Goal: Task Accomplishment & Management: Manage account settings

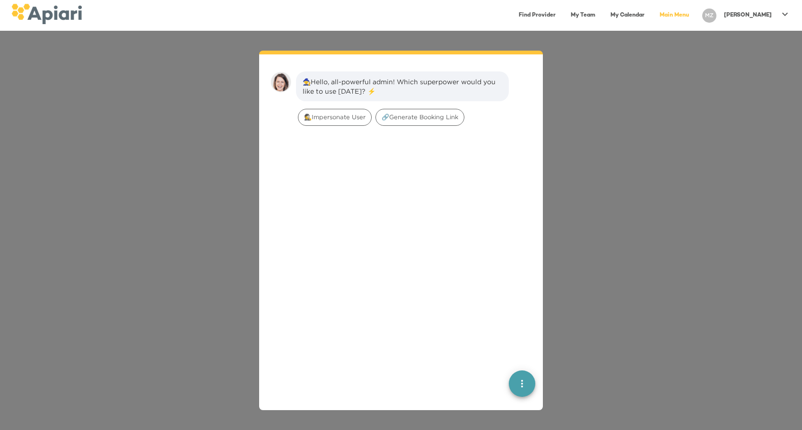
scroll to position [13, 0]
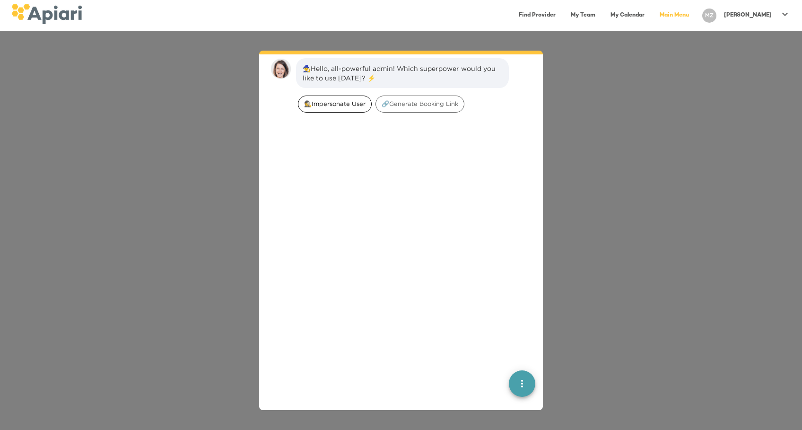
click at [333, 96] on div "🕵️‍Impersonate User" at bounding box center [335, 103] width 74 height 17
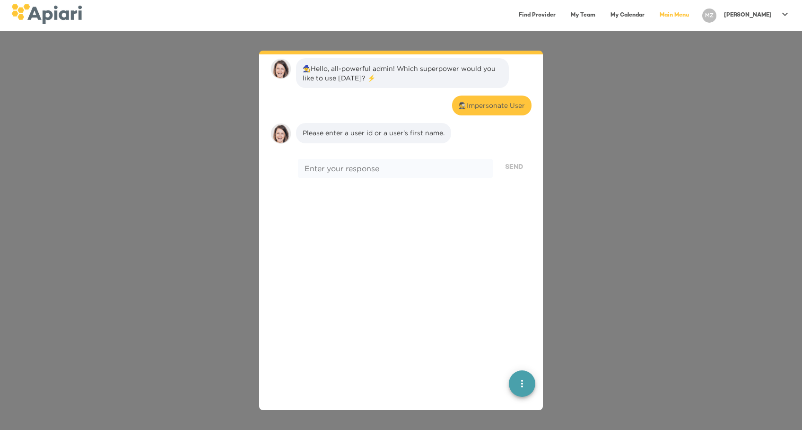
scroll to position [78, 0]
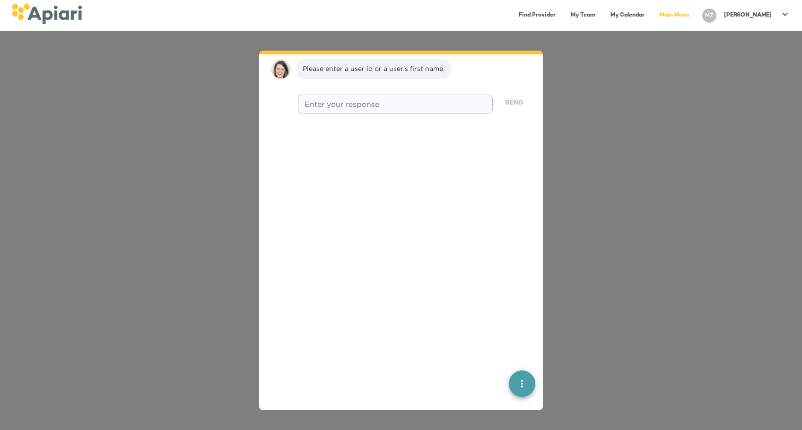
click at [333, 96] on div "* Enter your response" at bounding box center [395, 104] width 195 height 19
click at [334, 92] on div "Enter your response * Enter your response" at bounding box center [395, 103] width 199 height 28
click at [333, 101] on textarea at bounding box center [394, 104] width 181 height 9
type textarea "***"
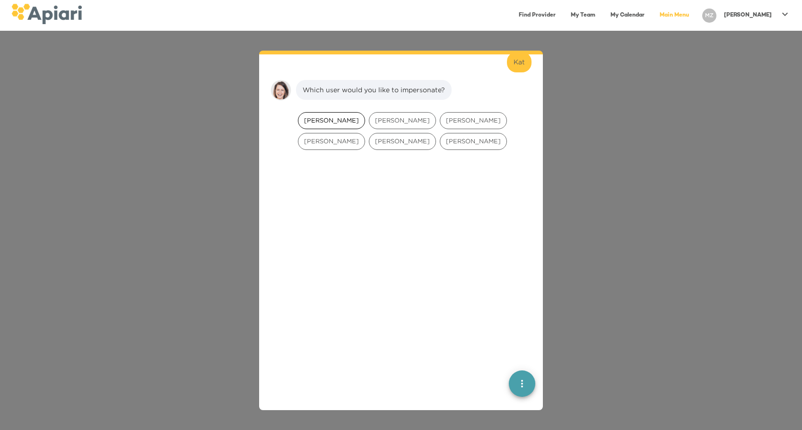
scroll to position [138, 0]
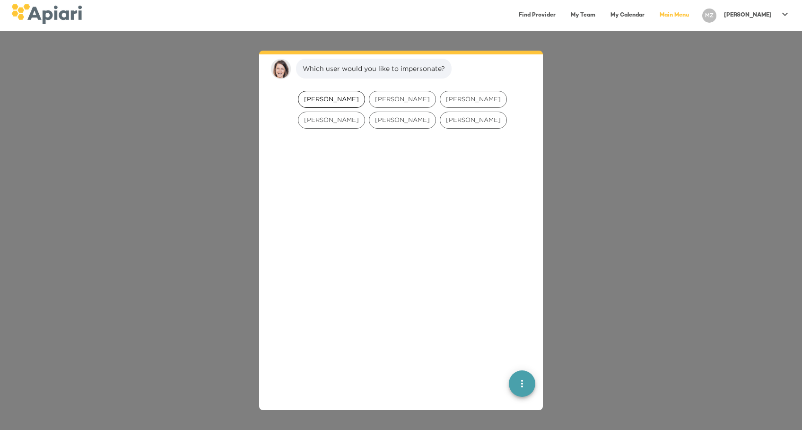
click at [334, 95] on span "Kat White" at bounding box center [331, 99] width 66 height 9
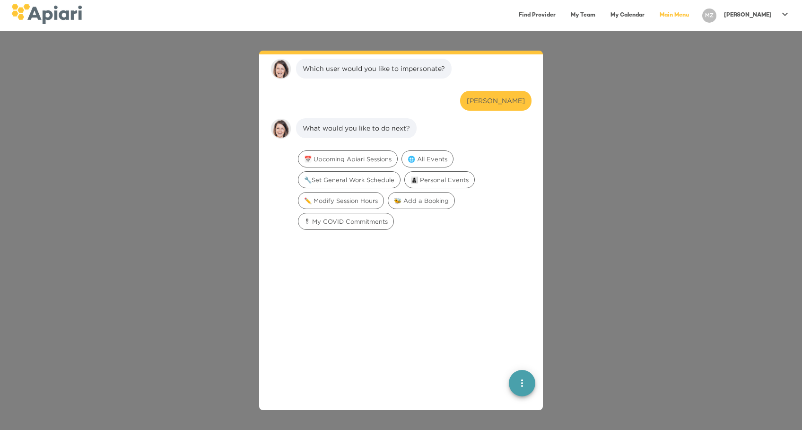
scroll to position [197, 0]
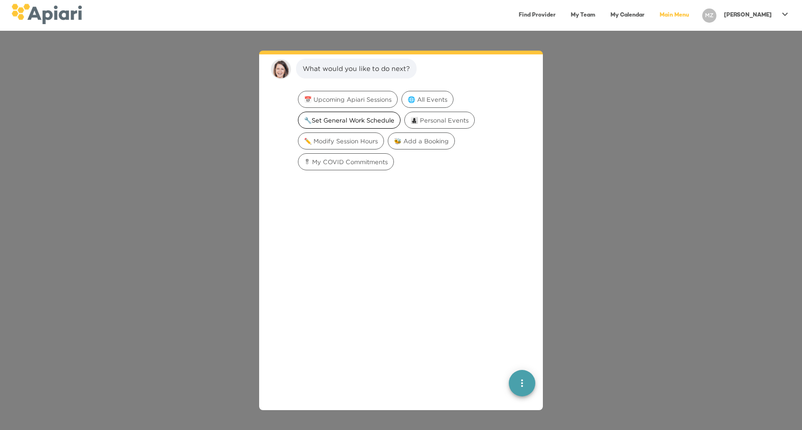
click at [350, 122] on span "🔧Set General Work Schedule" at bounding box center [349, 120] width 102 height 9
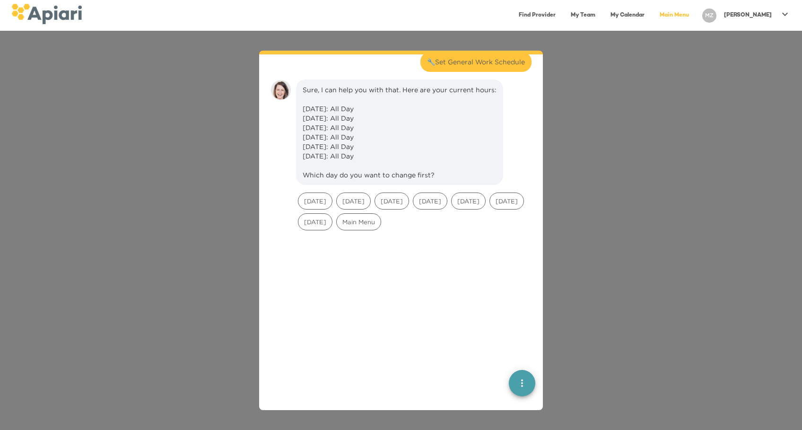
scroll to position [257, 0]
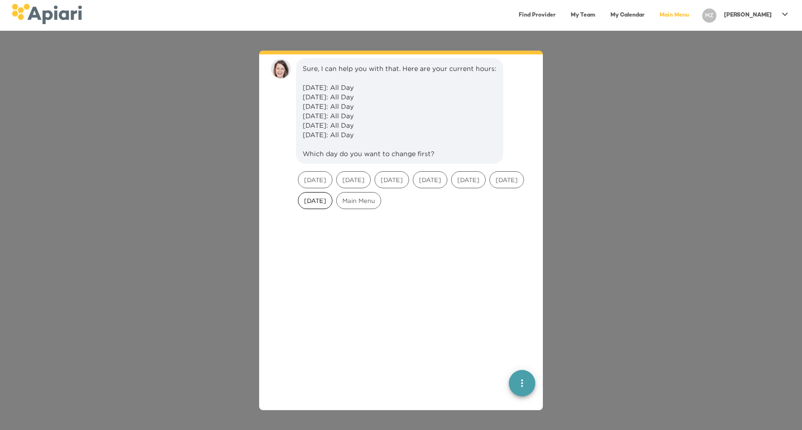
click at [332, 205] on span "[DATE]" at bounding box center [315, 200] width 34 height 9
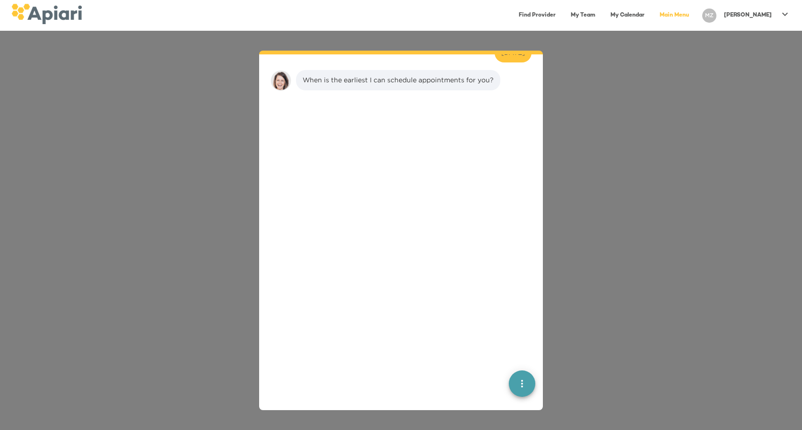
scroll to position [407, 0]
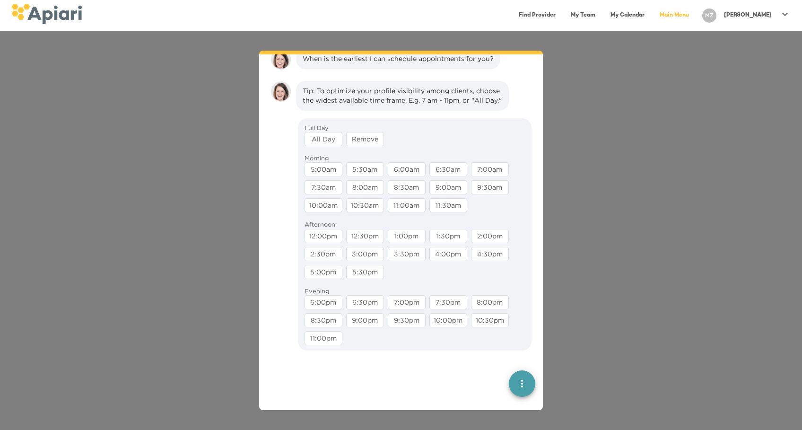
click at [330, 150] on div "Full Day All Day Remove" at bounding box center [415, 135] width 228 height 30
click at [327, 146] on div "All Day" at bounding box center [323, 139] width 38 height 14
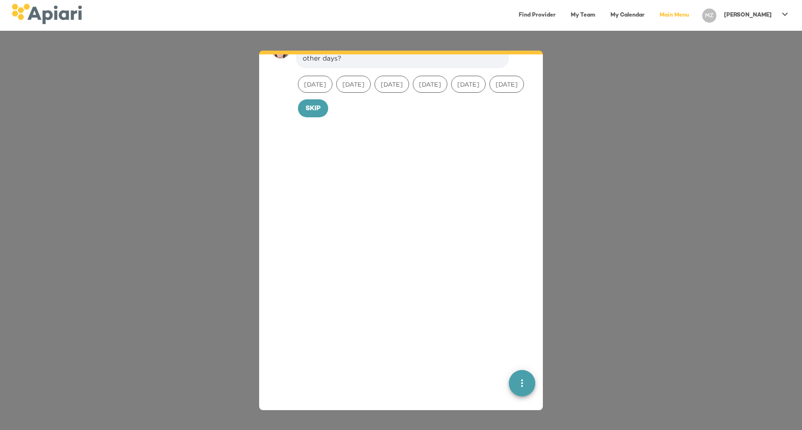
scroll to position [518, 0]
click at [321, 113] on button "Skip" at bounding box center [313, 104] width 30 height 18
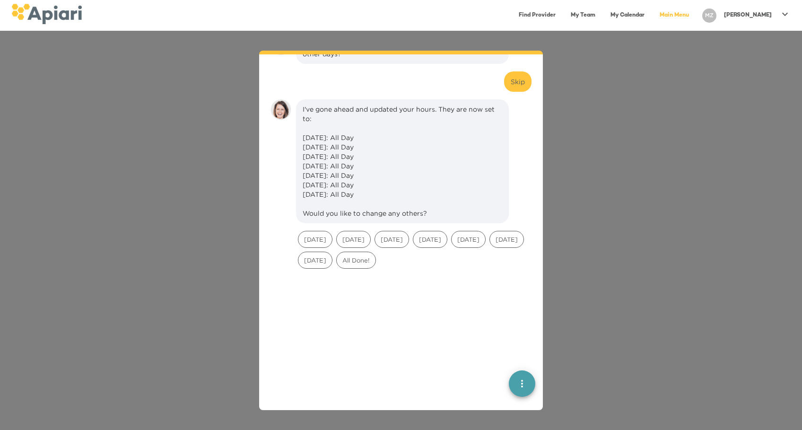
scroll to position [582, 0]
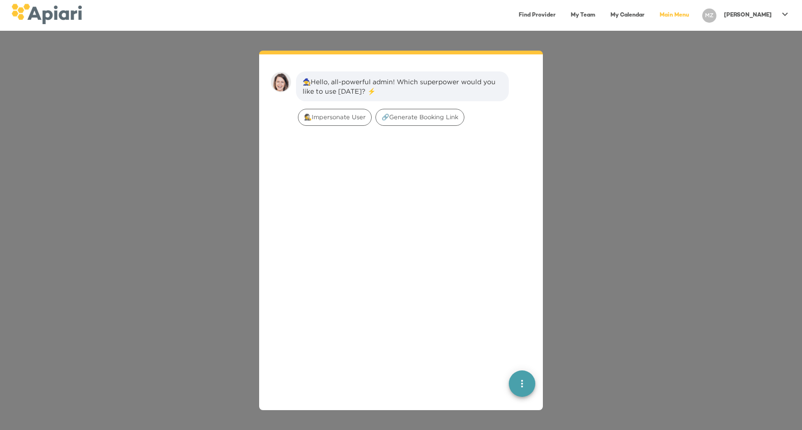
scroll to position [13, 0]
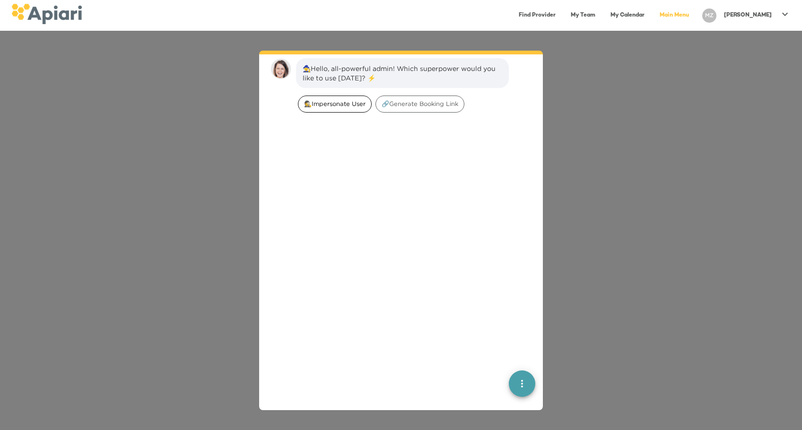
click at [353, 99] on span "🕵️‍Impersonate User" at bounding box center [334, 103] width 73 height 9
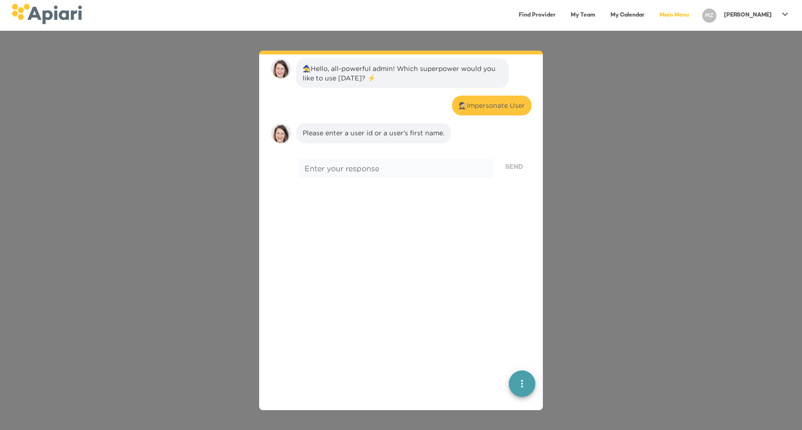
scroll to position [78, 0]
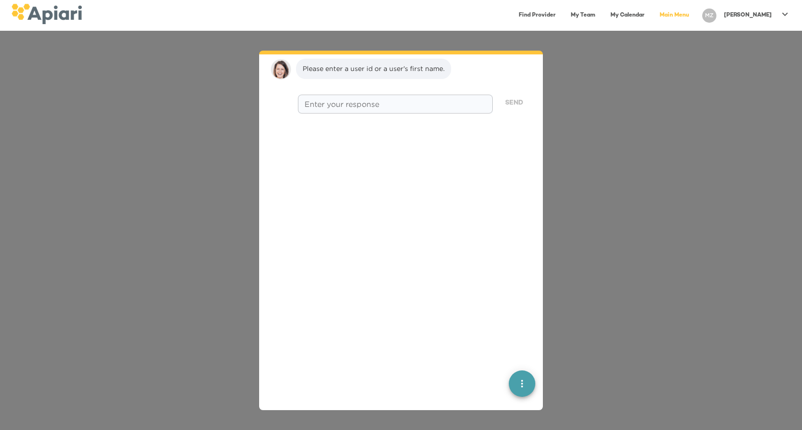
click at [354, 102] on textarea at bounding box center [394, 104] width 181 height 9
paste textarea "********"
type textarea "********"
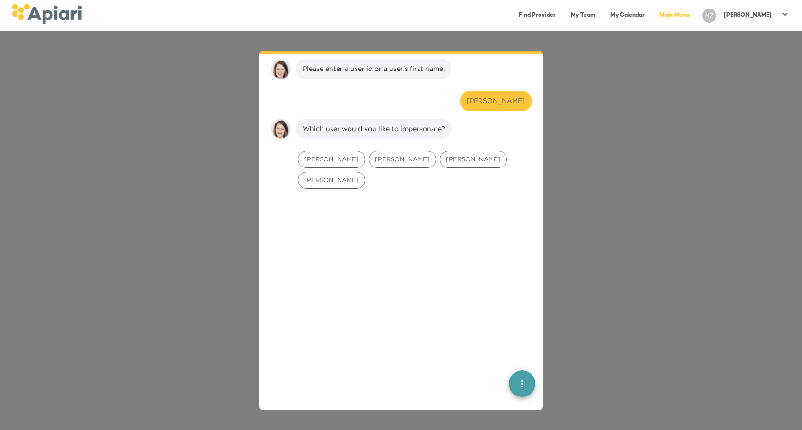
scroll to position [138, 0]
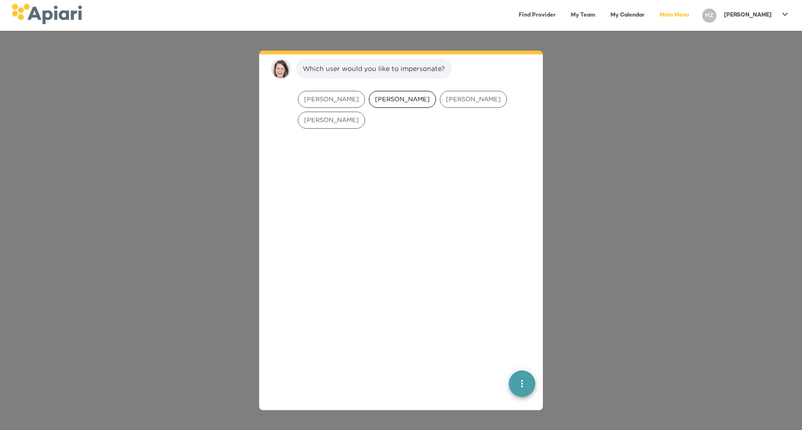
click at [413, 95] on span "Kathyann Llewellyn" at bounding box center [402, 99] width 66 height 9
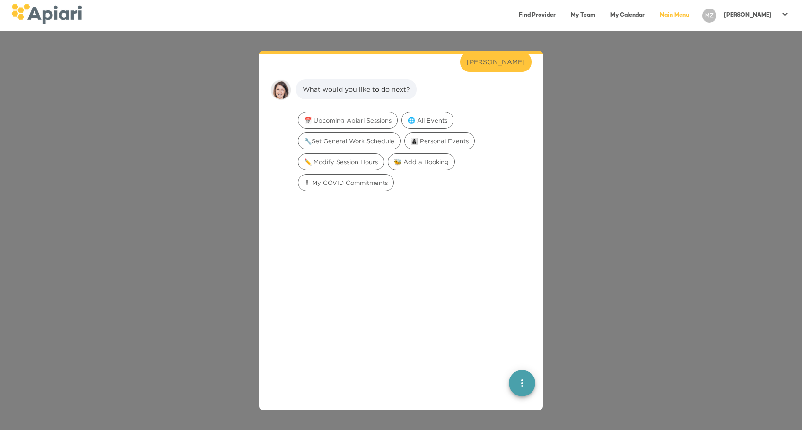
scroll to position [197, 0]
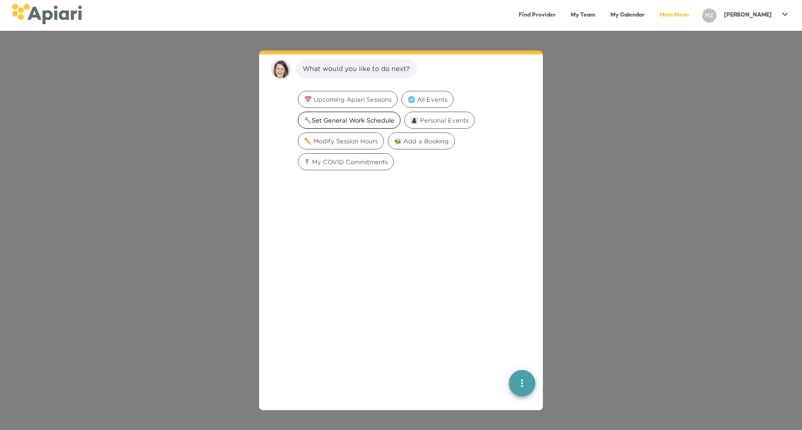
click at [369, 116] on span "🔧Set General Work Schedule" at bounding box center [349, 120] width 102 height 9
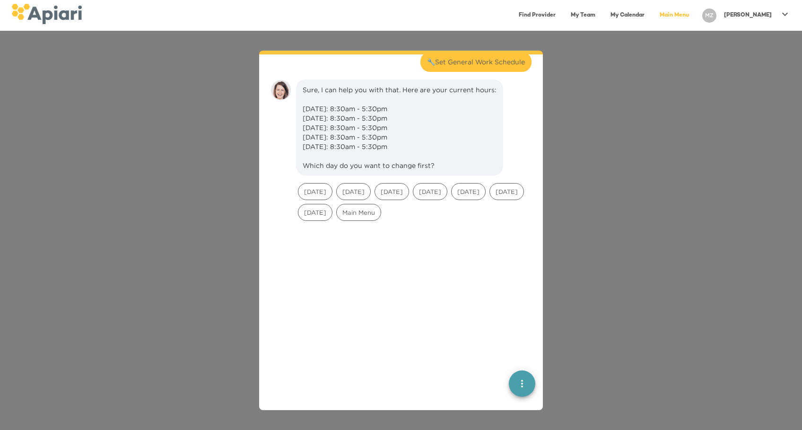
scroll to position [257, 0]
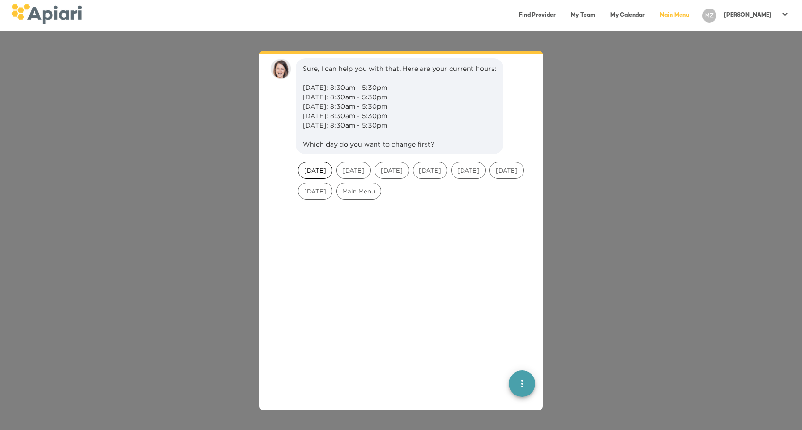
click at [306, 175] on span "Sunday" at bounding box center [315, 170] width 34 height 9
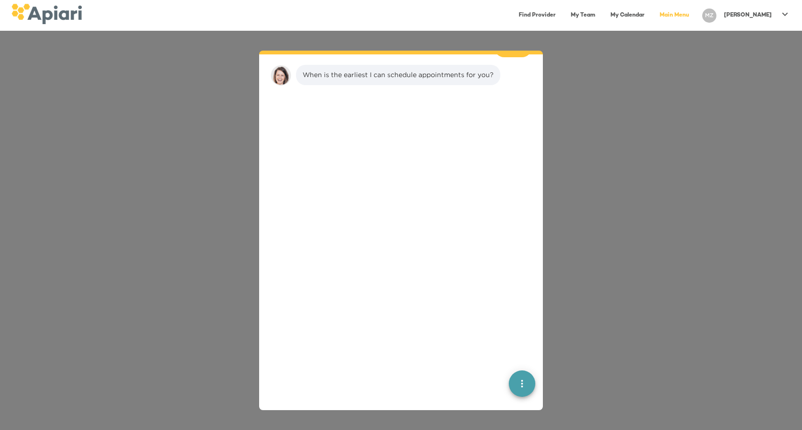
scroll to position [397, 0]
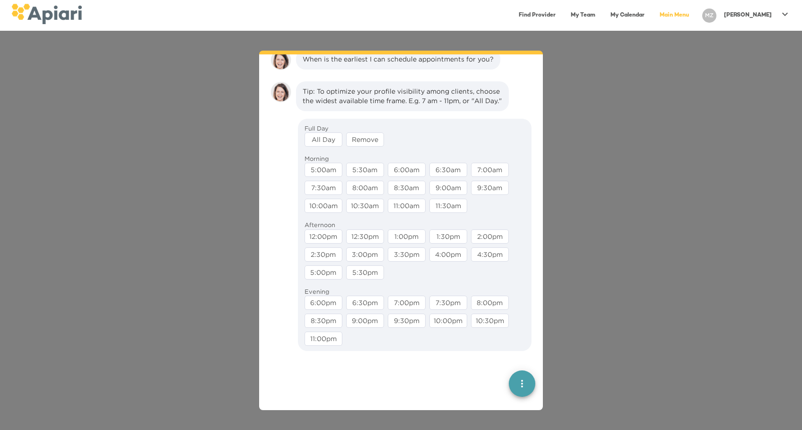
click at [370, 147] on div "Remove" at bounding box center [365, 139] width 38 height 14
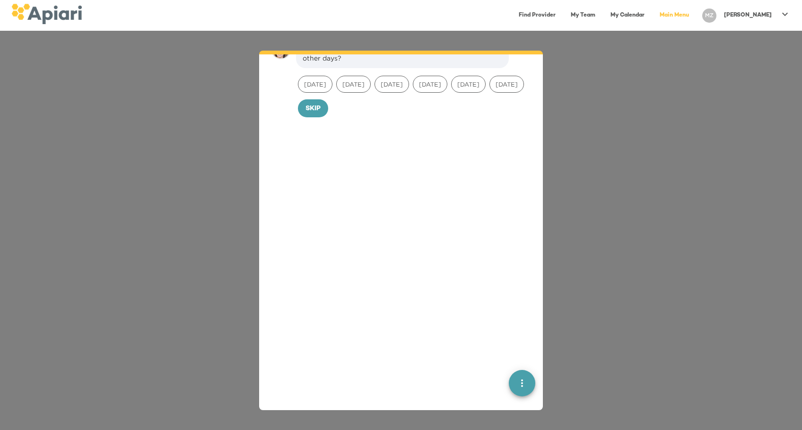
scroll to position [509, 0]
click at [320, 85] on span "Monday" at bounding box center [315, 80] width 34 height 9
click at [329, 111] on span "Confirm" at bounding box center [331, 105] width 31 height 12
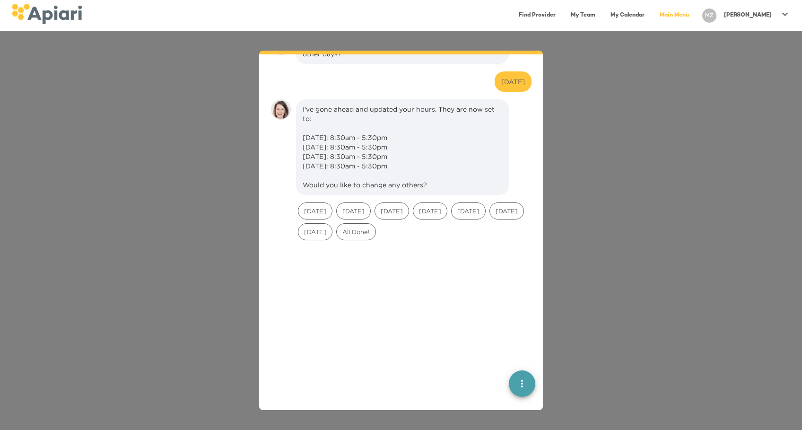
scroll to position [573, 0]
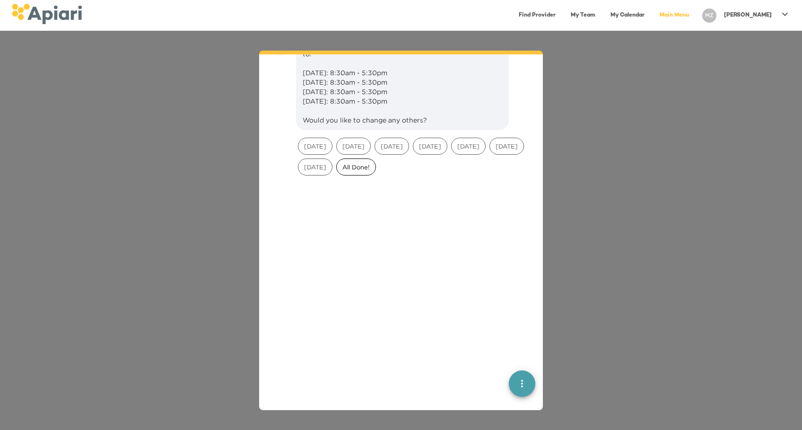
click at [375, 172] on span "All Done!" at bounding box center [356, 167] width 39 height 9
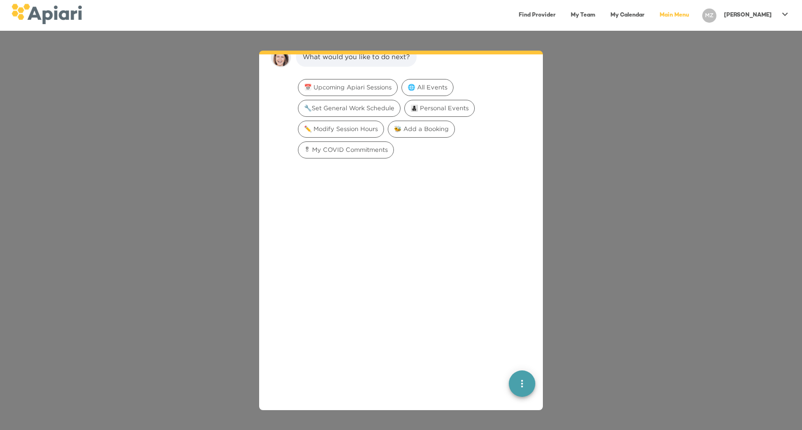
scroll to position [704, 0]
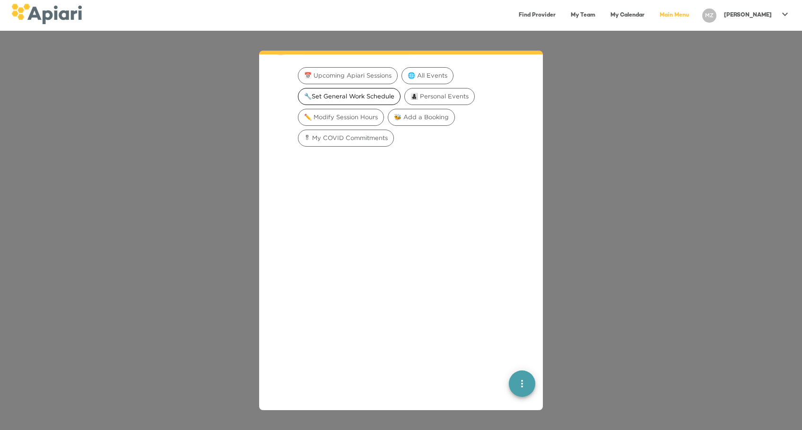
click at [354, 105] on div "🔧Set General Work Schedule" at bounding box center [349, 96] width 103 height 17
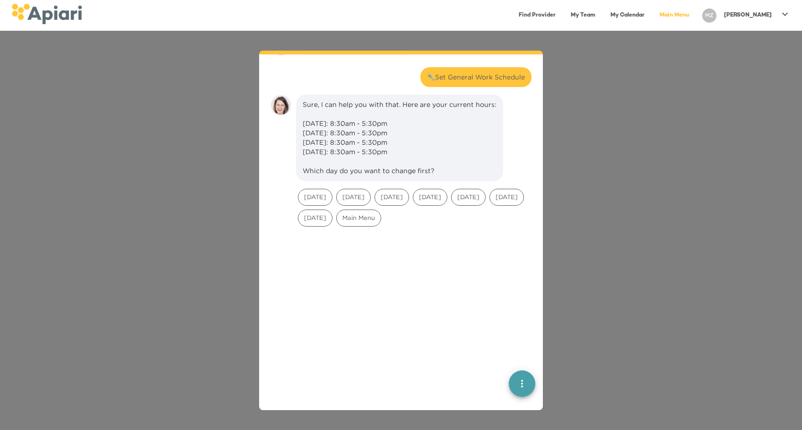
scroll to position [764, 0]
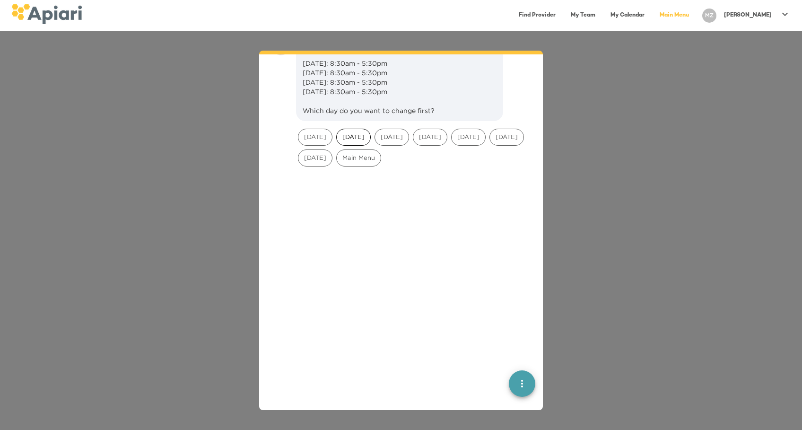
click at [351, 141] on span "Monday" at bounding box center [354, 136] width 34 height 9
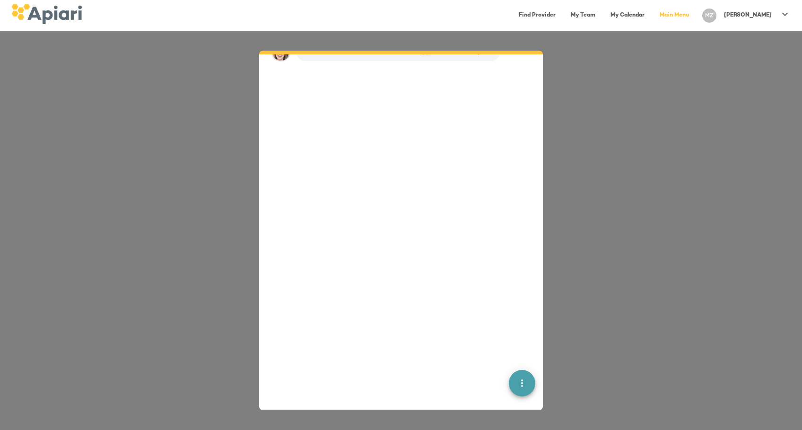
scroll to position [895, 0]
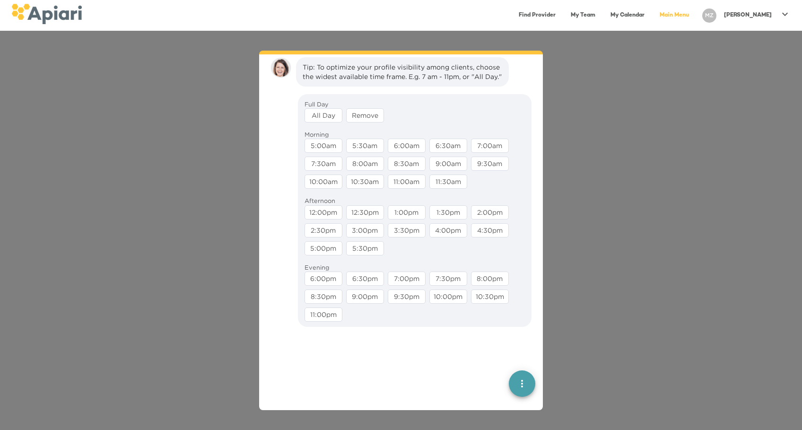
click at [325, 122] on div "All Day" at bounding box center [323, 115] width 38 height 14
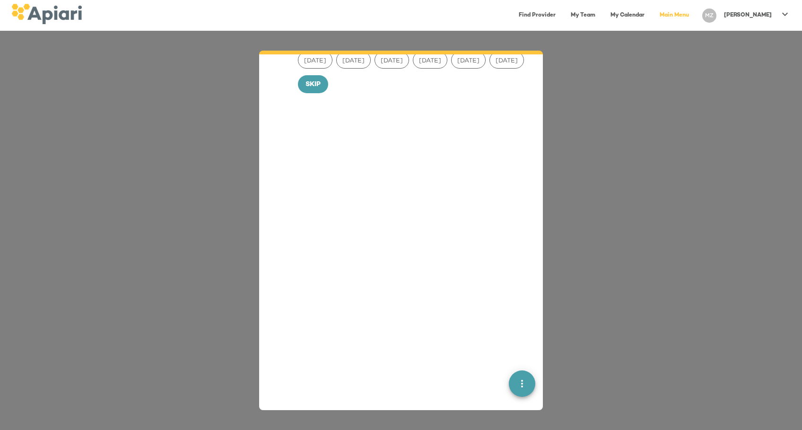
scroll to position [1006, 0]
click at [352, 65] on div "Tuesday" at bounding box center [353, 56] width 35 height 17
click at [401, 61] on span "Wednesday" at bounding box center [392, 56] width 34 height 9
click at [447, 61] on span "Thursday" at bounding box center [430, 56] width 34 height 9
click at [477, 61] on span "Friday" at bounding box center [468, 56] width 34 height 9
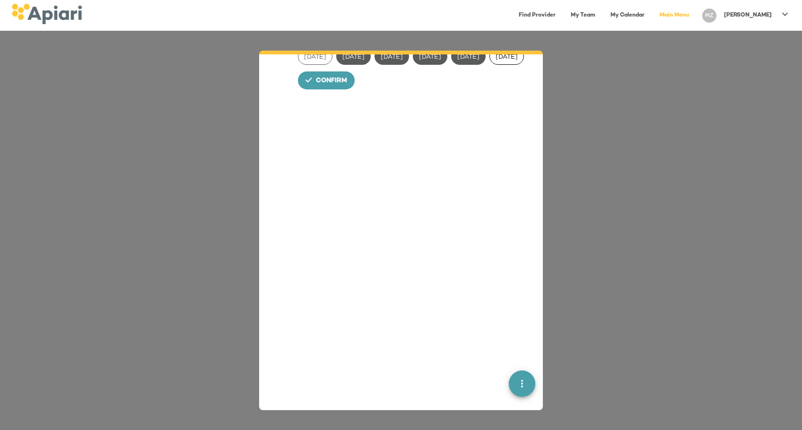
click at [489, 65] on div "Saturday" at bounding box center [506, 56] width 35 height 17
click at [320, 87] on span "Confirm" at bounding box center [331, 81] width 31 height 12
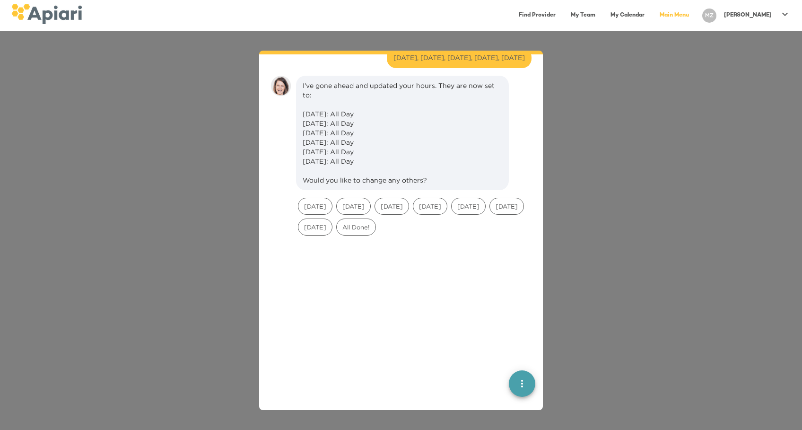
scroll to position [1070, 0]
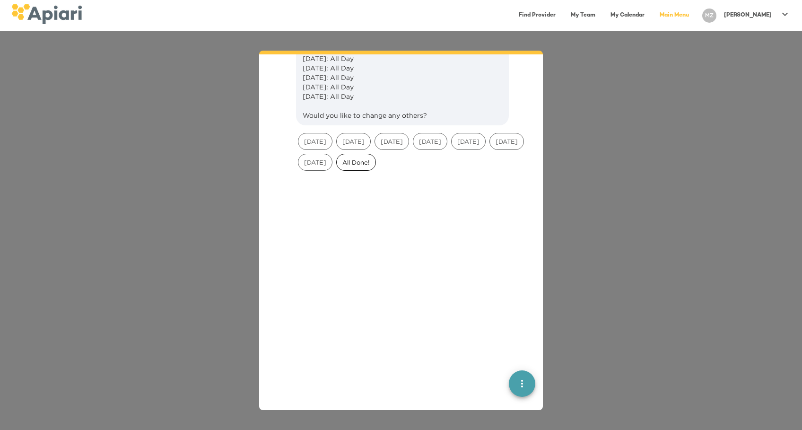
click at [375, 167] on span "All Done!" at bounding box center [356, 162] width 39 height 9
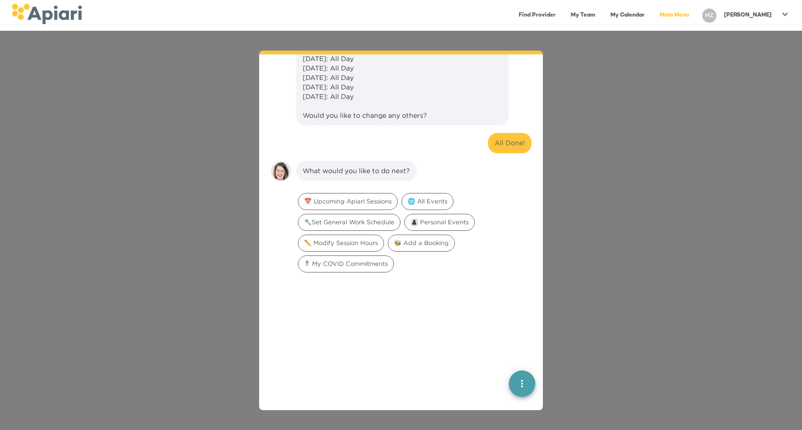
scroll to position [1220, 0]
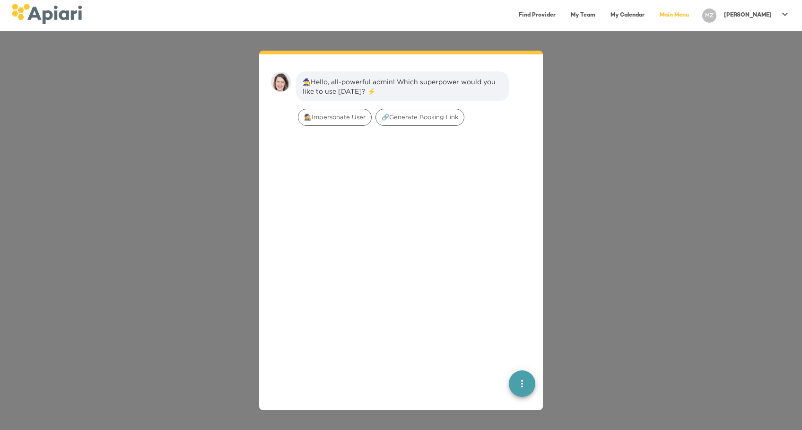
scroll to position [13, 0]
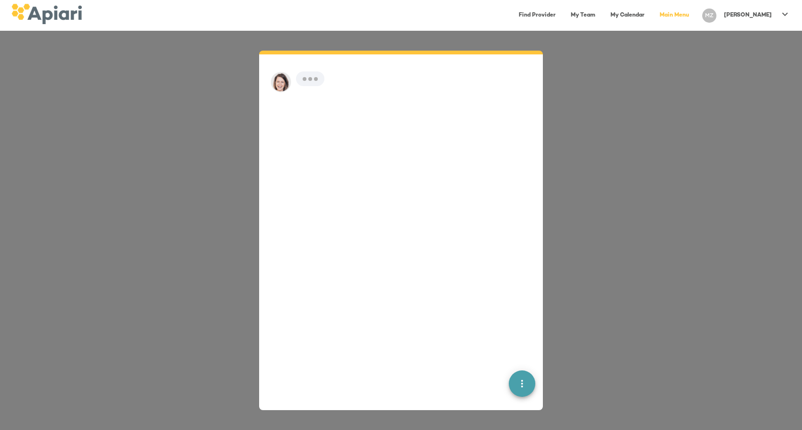
scroll to position [13, 0]
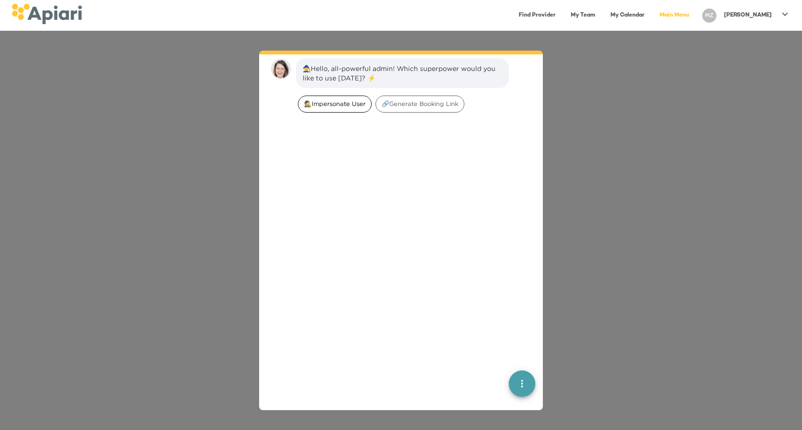
click at [332, 99] on span "🕵️‍Impersonate User" at bounding box center [334, 103] width 73 height 9
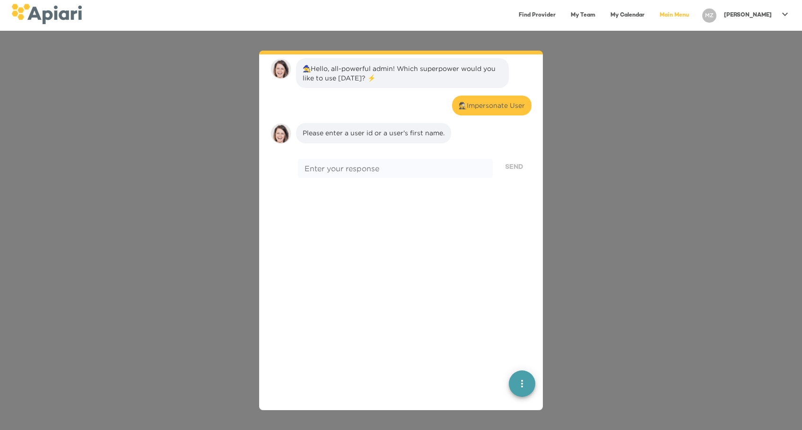
scroll to position [78, 0]
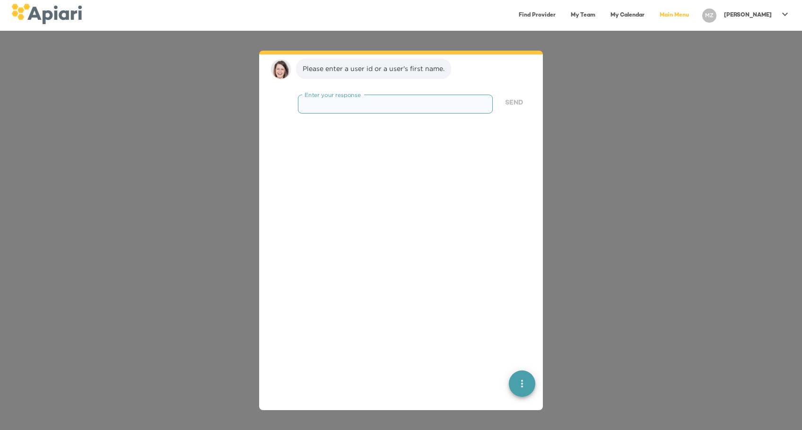
click at [333, 100] on textarea at bounding box center [394, 104] width 181 height 9
paste textarea "********"
type textarea "********"
click at [509, 109] on button "Send" at bounding box center [513, 103] width 35 height 17
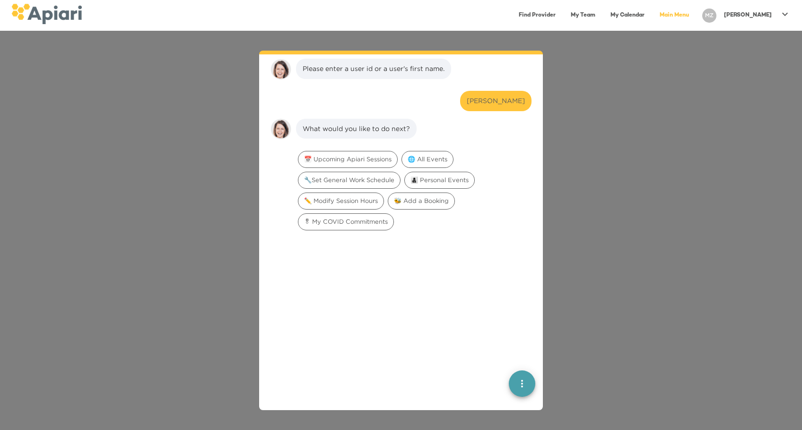
scroll to position [138, 0]
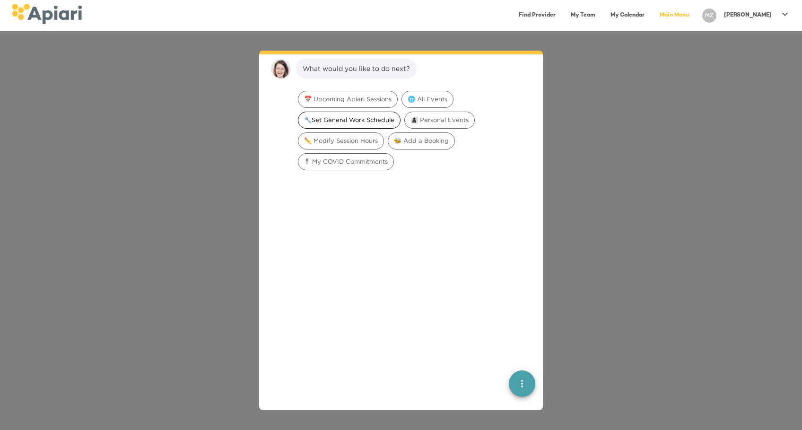
click at [390, 116] on span "🔧Set General Work Schedule" at bounding box center [349, 119] width 102 height 9
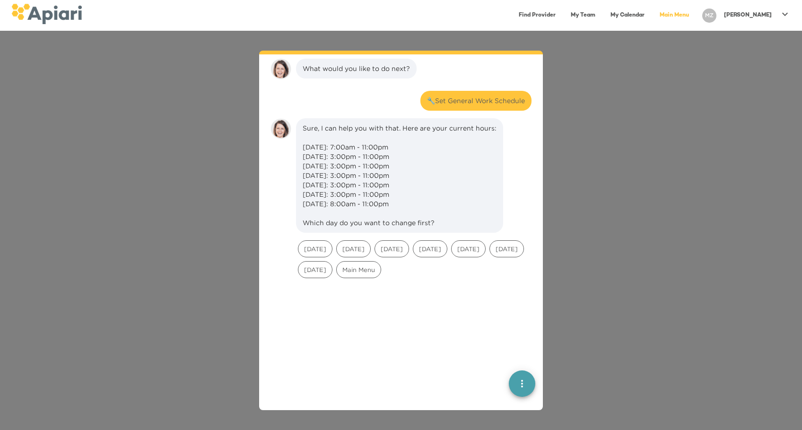
scroll to position [197, 0]
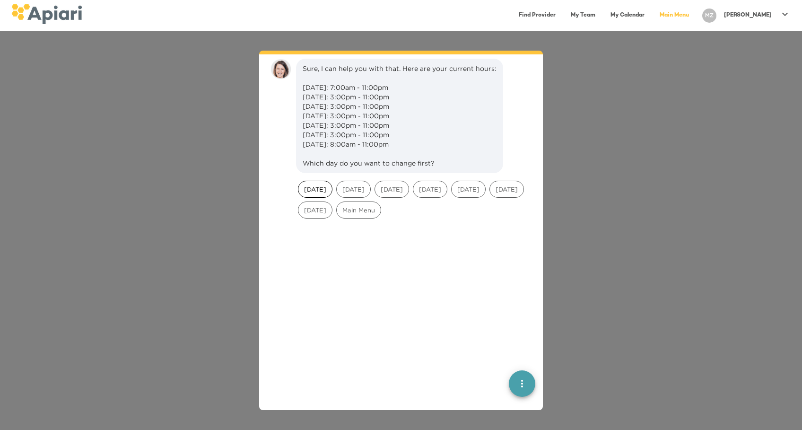
click at [306, 194] on span "[DATE]" at bounding box center [315, 189] width 34 height 9
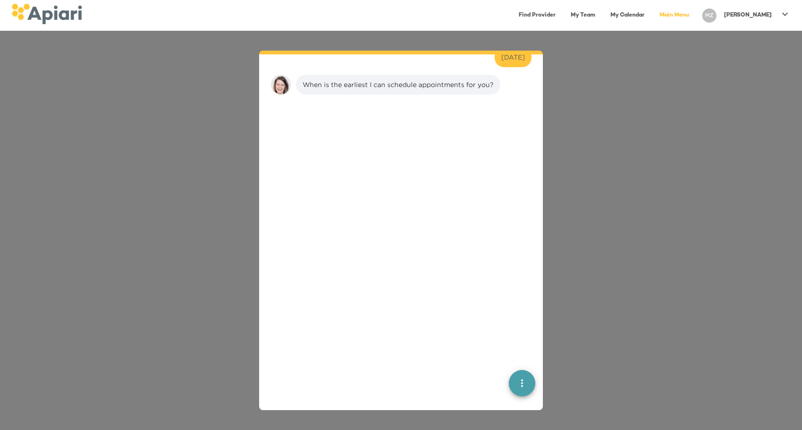
scroll to position [356, 0]
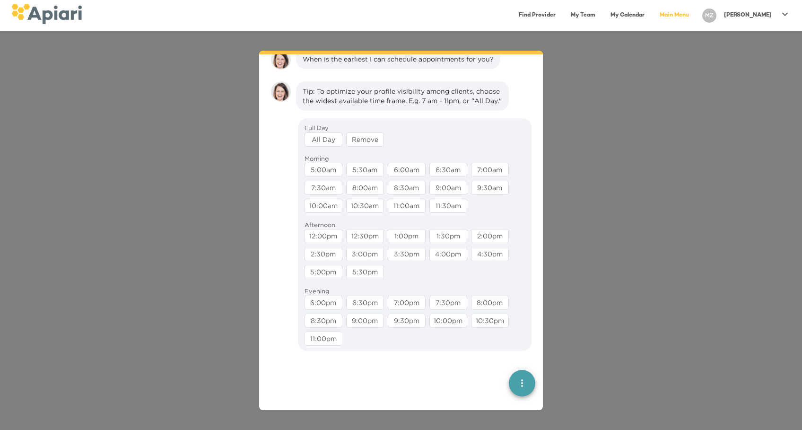
click at [331, 147] on div "All Day" at bounding box center [323, 139] width 38 height 14
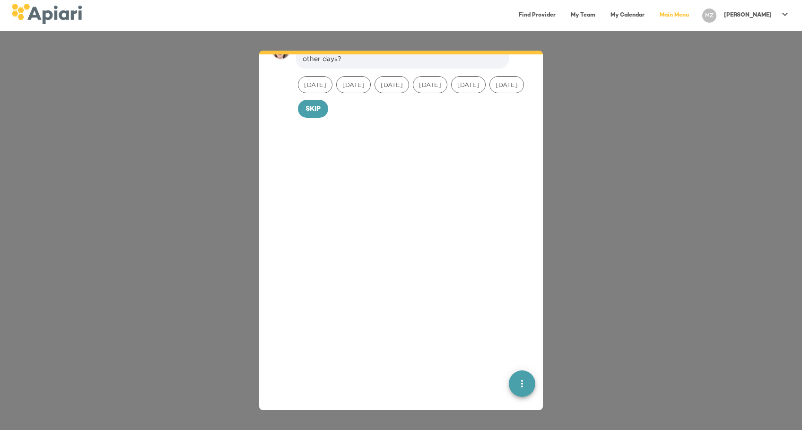
scroll to position [468, 0]
click at [325, 85] on span "[DATE]" at bounding box center [315, 80] width 34 height 9
click at [348, 85] on span "[DATE]" at bounding box center [354, 80] width 34 height 9
click at [398, 85] on span "[DATE]" at bounding box center [392, 80] width 34 height 9
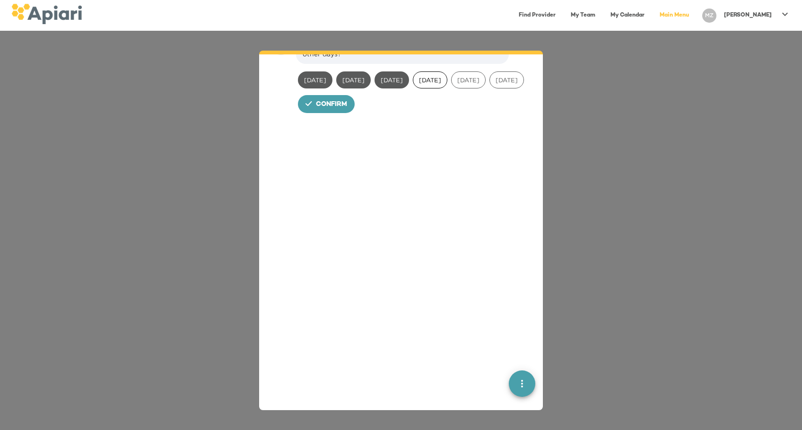
click at [447, 85] on span "[DATE]" at bounding box center [430, 80] width 34 height 9
click at [485, 85] on span "[DATE]" at bounding box center [468, 80] width 34 height 9
click at [489, 88] on div "[DATE]" at bounding box center [506, 79] width 35 height 17
click at [323, 111] on span "Confirm" at bounding box center [331, 105] width 31 height 12
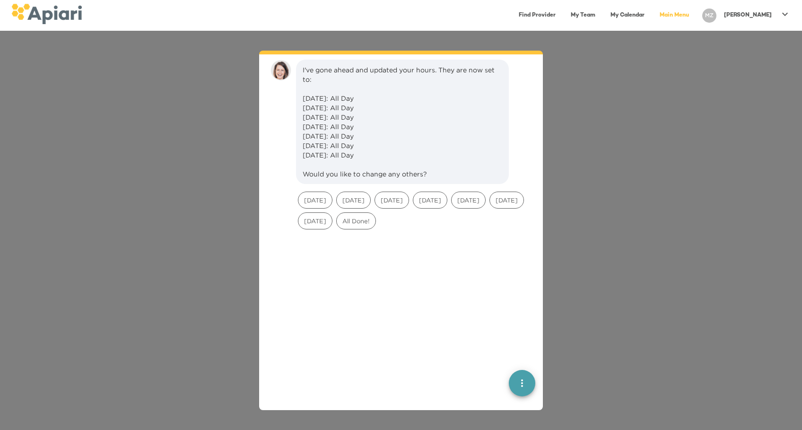
scroll to position [532, 0]
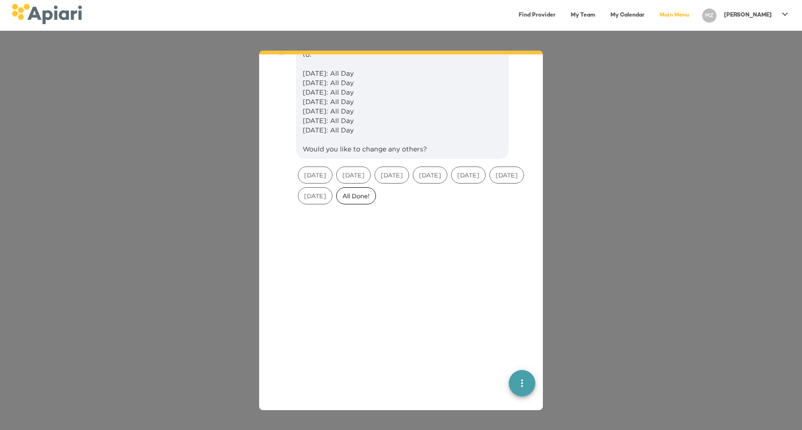
click at [375, 200] on span "All Done!" at bounding box center [356, 195] width 39 height 9
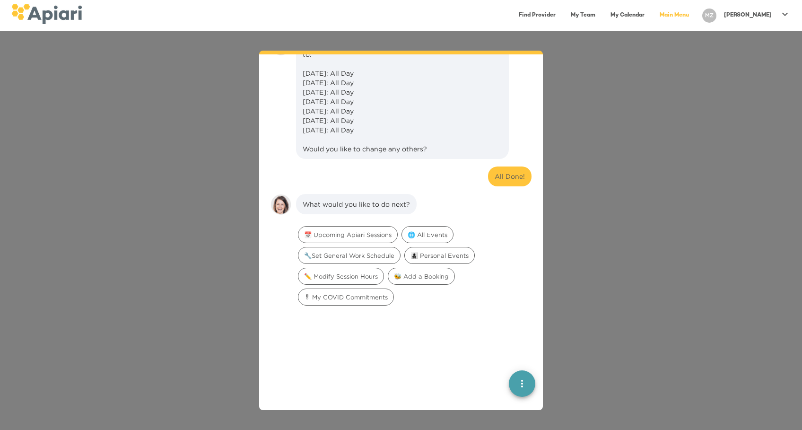
scroll to position [692, 0]
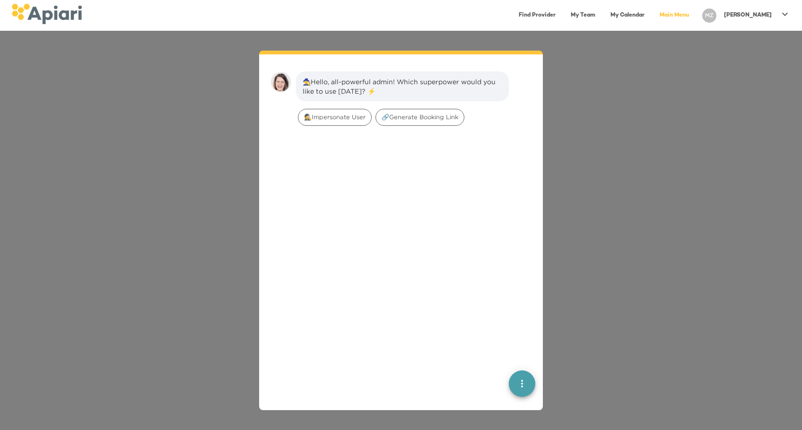
scroll to position [13, 0]
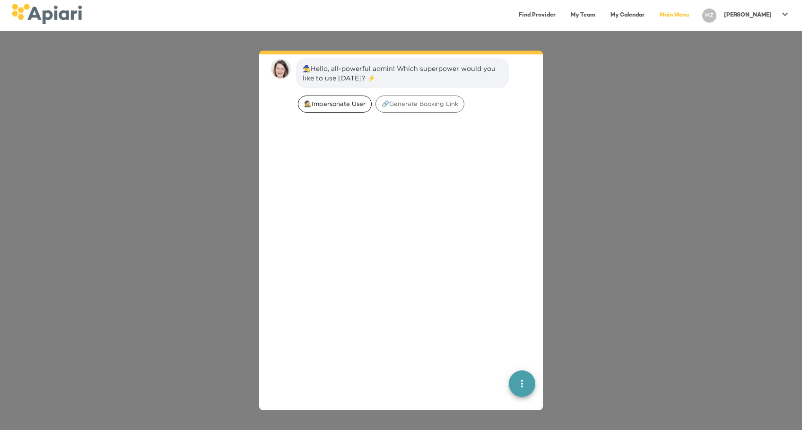
click at [327, 109] on div "🕵️‍Impersonate User" at bounding box center [335, 103] width 74 height 17
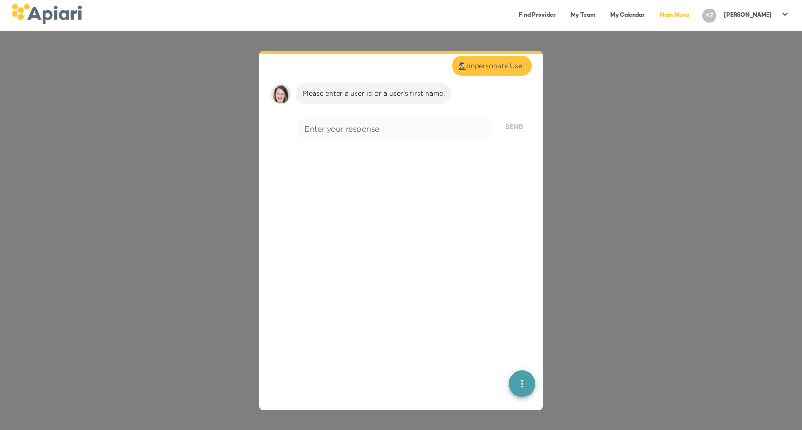
scroll to position [78, 0]
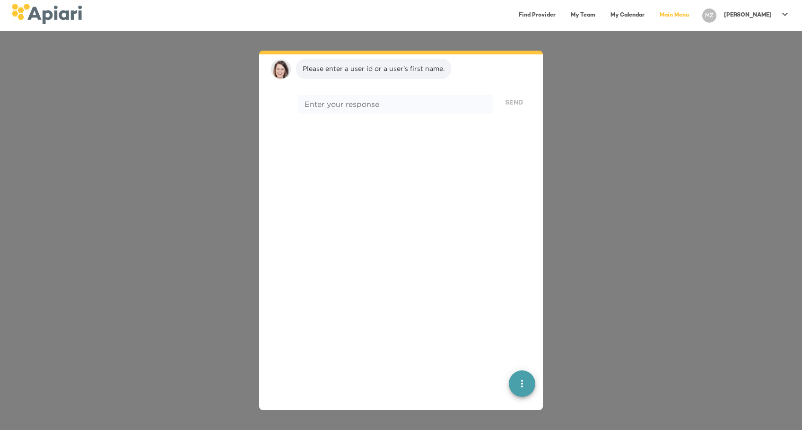
click at [327, 109] on div "* Enter your response" at bounding box center [395, 104] width 195 height 19
paste textarea "********"
type textarea "********"
click at [505, 97] on span "Send" at bounding box center [514, 103] width 18 height 12
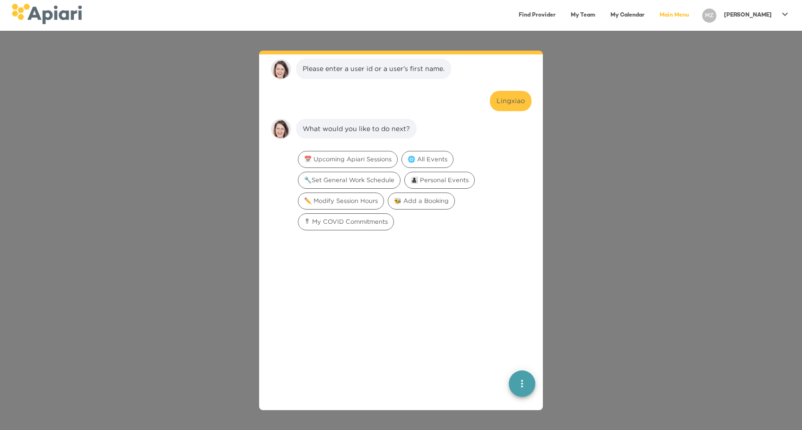
scroll to position [138, 0]
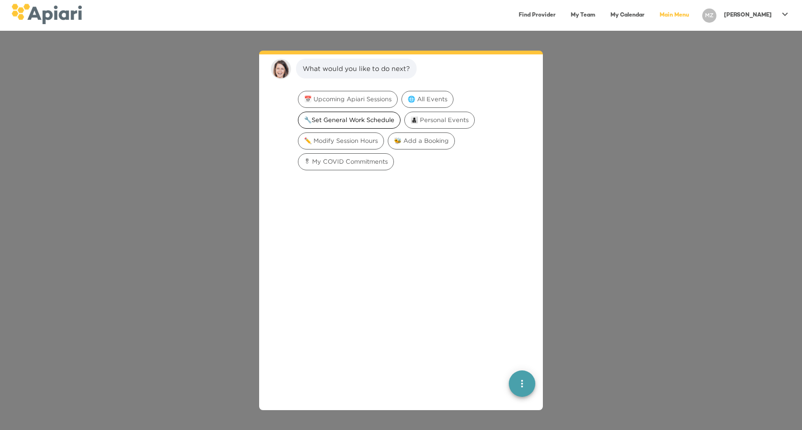
click at [376, 116] on span "🔧Set General Work Schedule" at bounding box center [349, 119] width 102 height 9
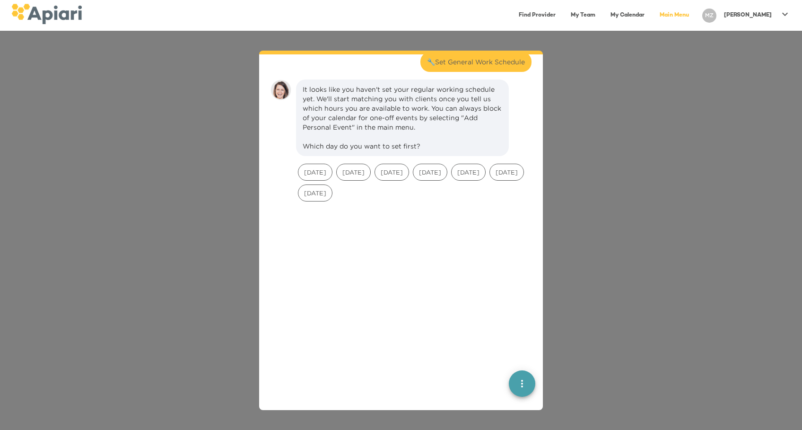
scroll to position [197, 0]
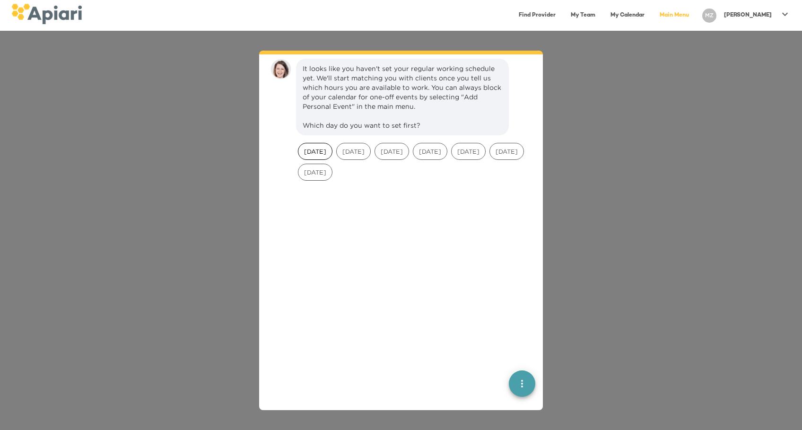
click at [323, 144] on div "[DATE]" at bounding box center [315, 151] width 35 height 17
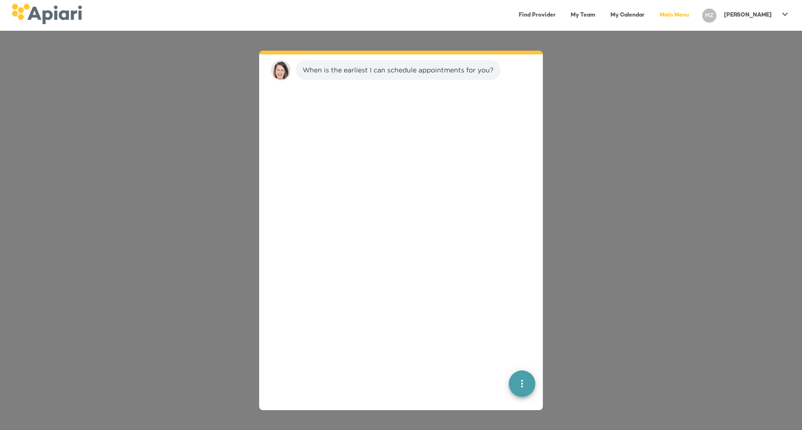
scroll to position [309, 0]
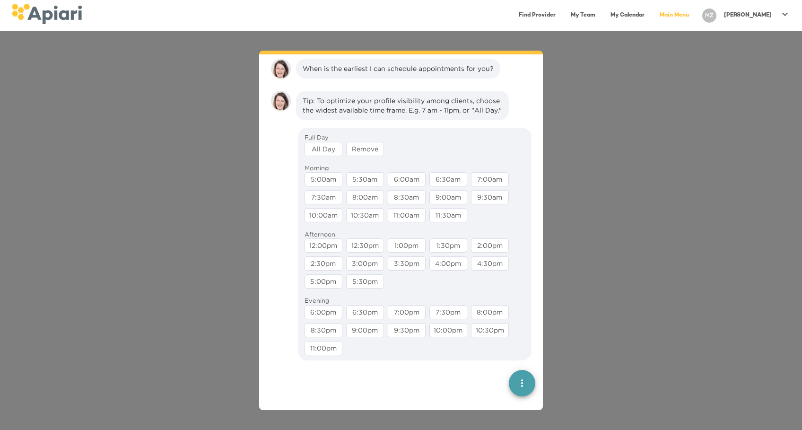
click at [327, 156] on div "All Day" at bounding box center [323, 149] width 38 height 14
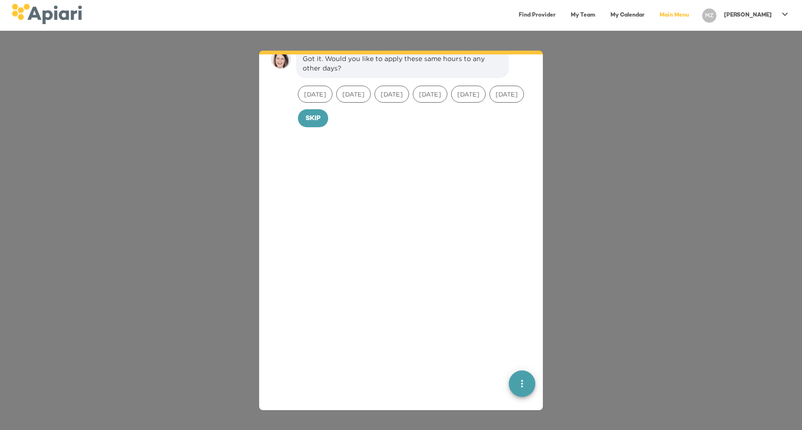
scroll to position [420, 0]
click at [317, 97] on div "[DATE]" at bounding box center [315, 89] width 35 height 17
click at [343, 96] on div "[DATE]" at bounding box center [353, 89] width 35 height 17
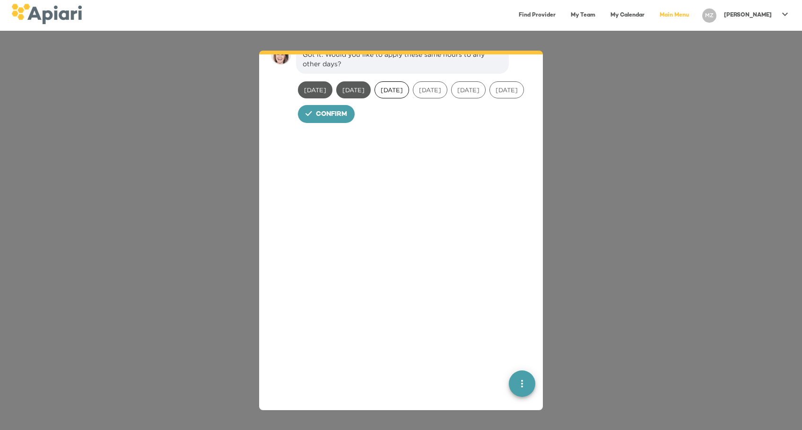
click at [388, 95] on span "[DATE]" at bounding box center [392, 90] width 34 height 9
click at [449, 92] on div "[DATE]" at bounding box center [430, 89] width 38 height 21
click at [447, 95] on span "[DATE]" at bounding box center [430, 90] width 34 height 9
click at [487, 100] on div "[DATE]" at bounding box center [468, 89] width 38 height 21
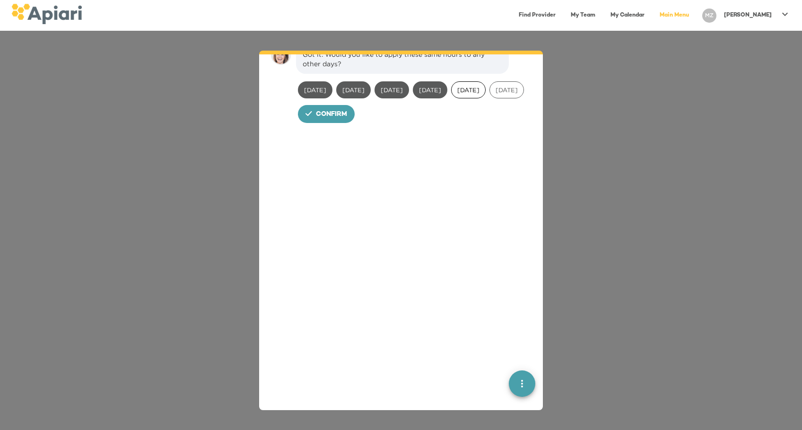
click at [485, 95] on span "[DATE]" at bounding box center [468, 90] width 34 height 9
click at [490, 95] on span "[DATE]" at bounding box center [507, 90] width 34 height 9
click at [330, 121] on span "Confirm" at bounding box center [331, 115] width 31 height 12
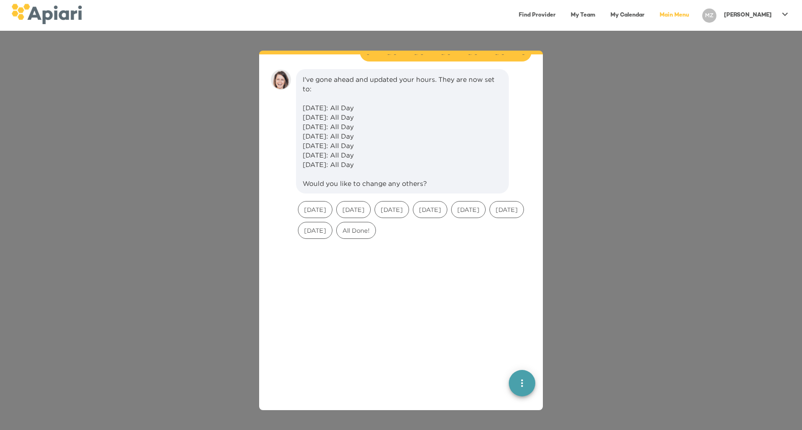
scroll to position [485, 0]
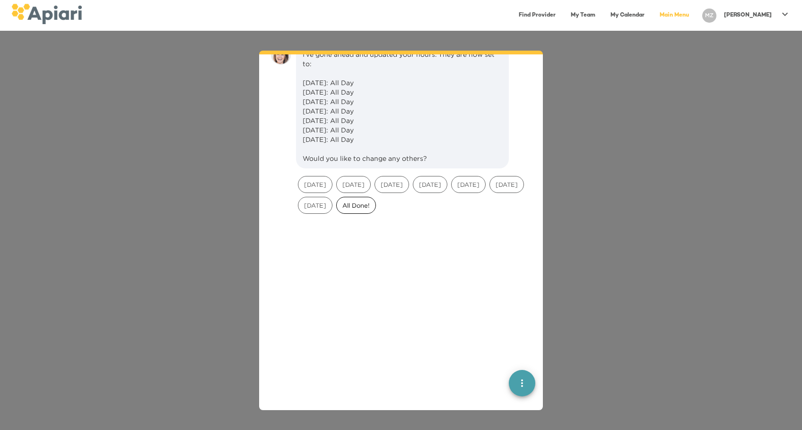
click at [375, 210] on span "All Done!" at bounding box center [356, 205] width 39 height 9
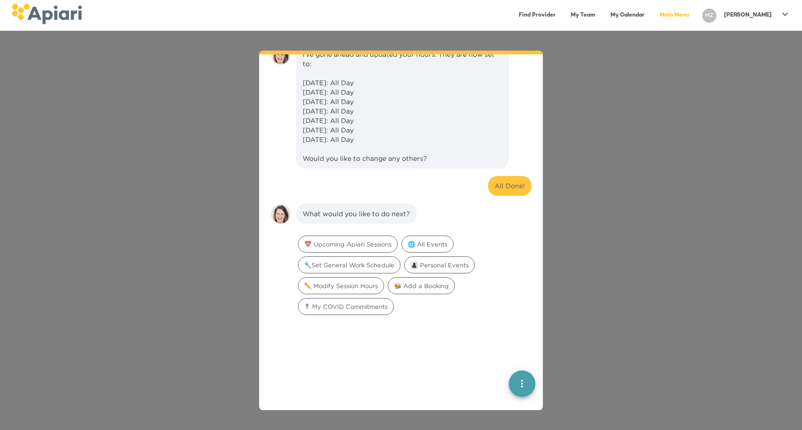
scroll to position [644, 0]
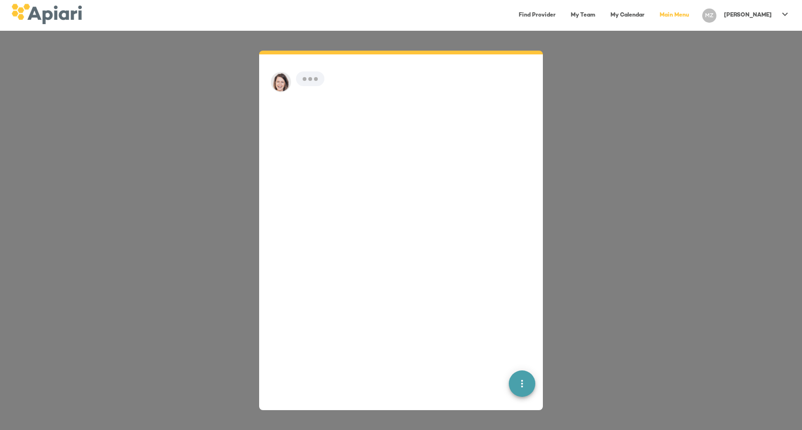
scroll to position [13, 0]
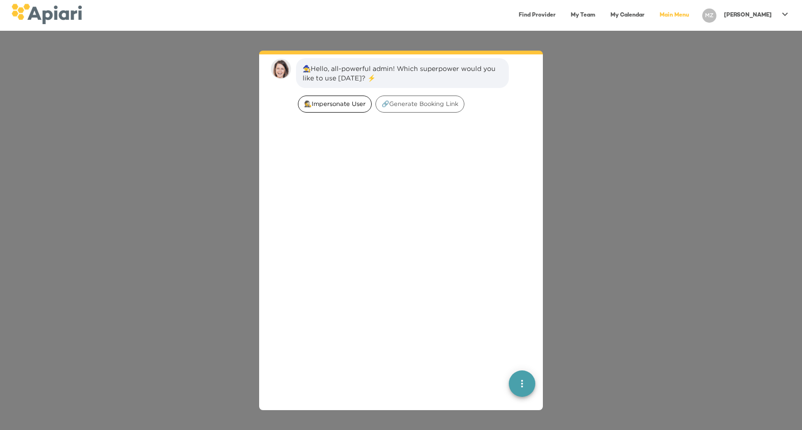
click at [328, 97] on div "🕵️‍Impersonate User" at bounding box center [335, 103] width 74 height 17
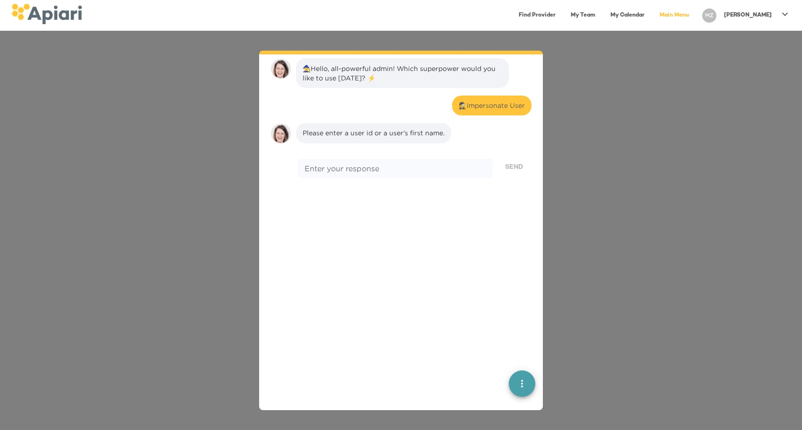
scroll to position [78, 0]
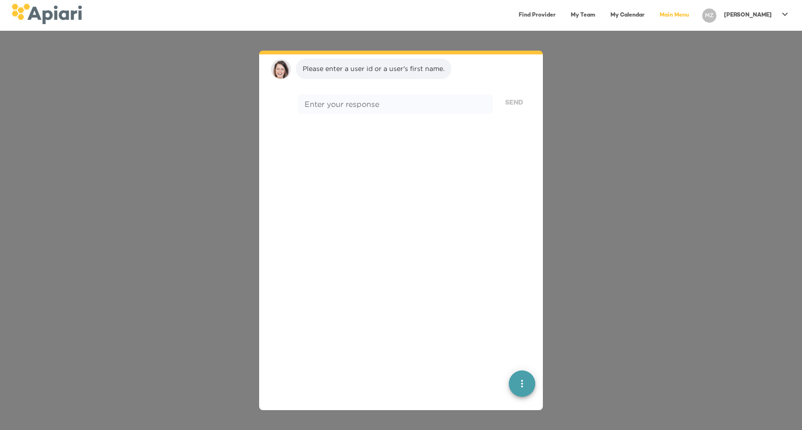
click at [328, 97] on div "* Enter your response" at bounding box center [395, 104] width 195 height 19
type textarea "***"
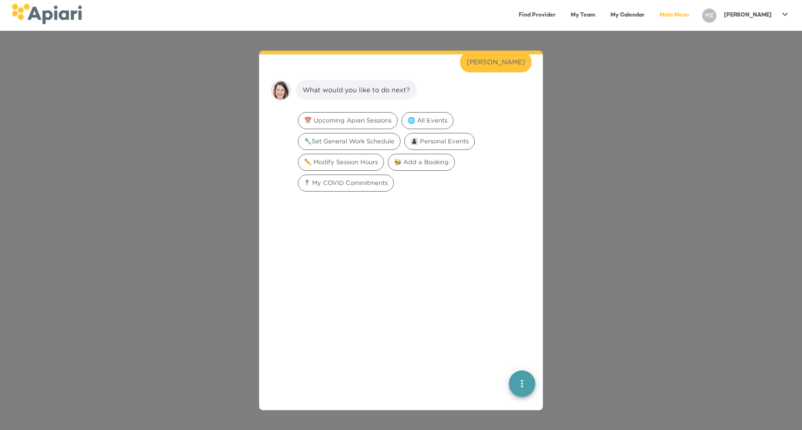
scroll to position [138, 0]
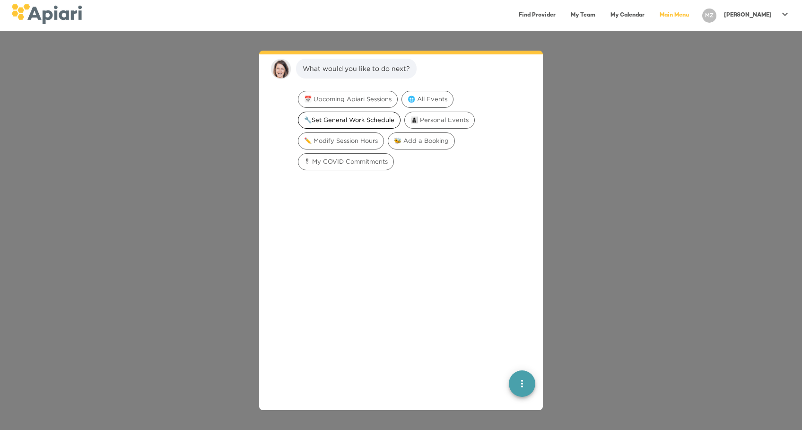
click at [334, 118] on span "🔧Set General Work Schedule" at bounding box center [349, 119] width 102 height 9
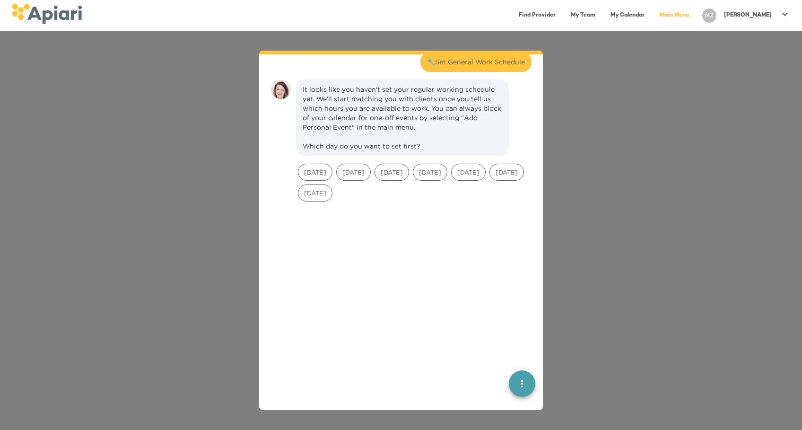
scroll to position [197, 0]
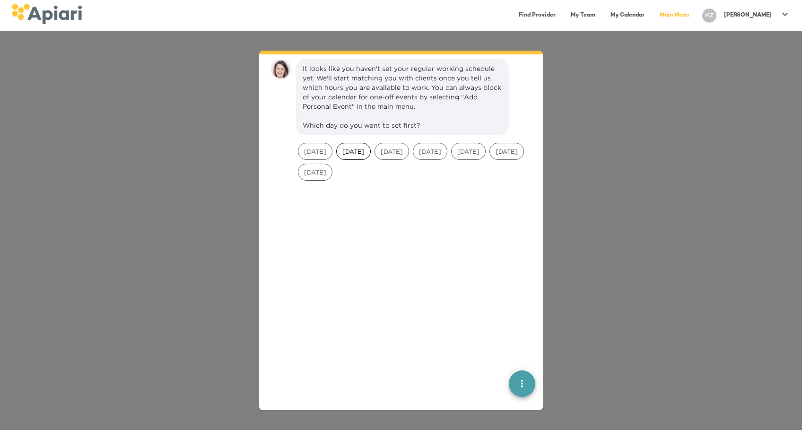
click at [338, 155] on span "[DATE]" at bounding box center [354, 151] width 34 height 9
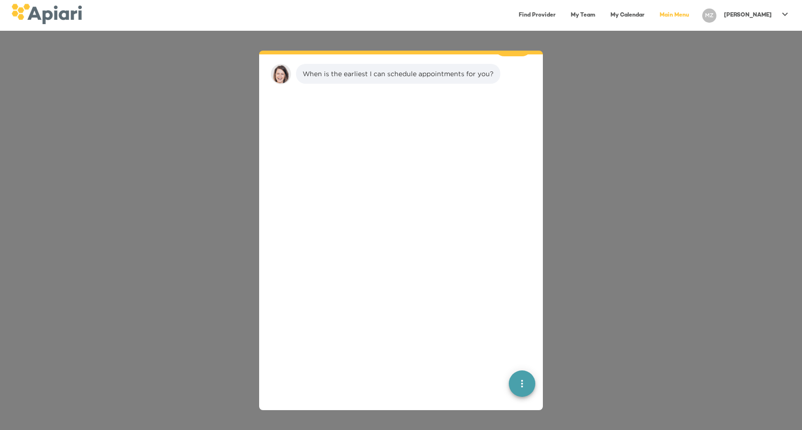
scroll to position [309, 0]
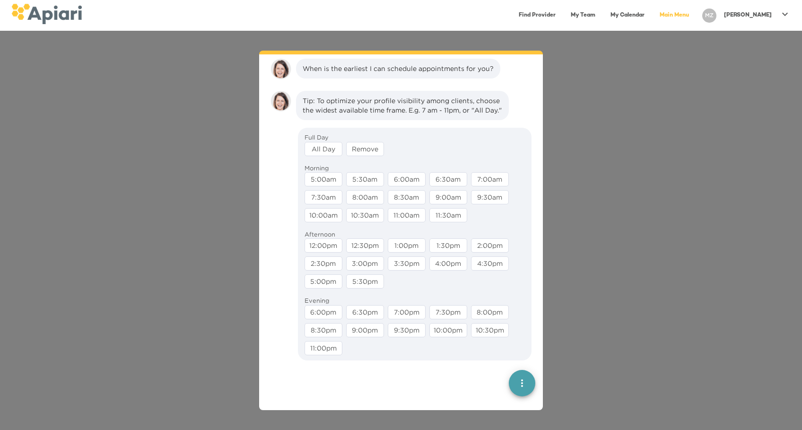
click at [326, 156] on div "All Day" at bounding box center [323, 149] width 38 height 14
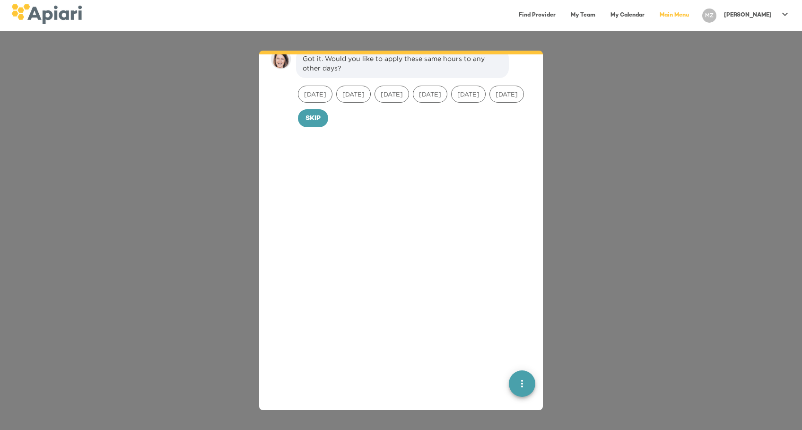
scroll to position [420, 0]
click at [354, 95] on span "[DATE]" at bounding box center [354, 90] width 34 height 9
click at [382, 95] on span "[DATE]" at bounding box center [392, 90] width 34 height 9
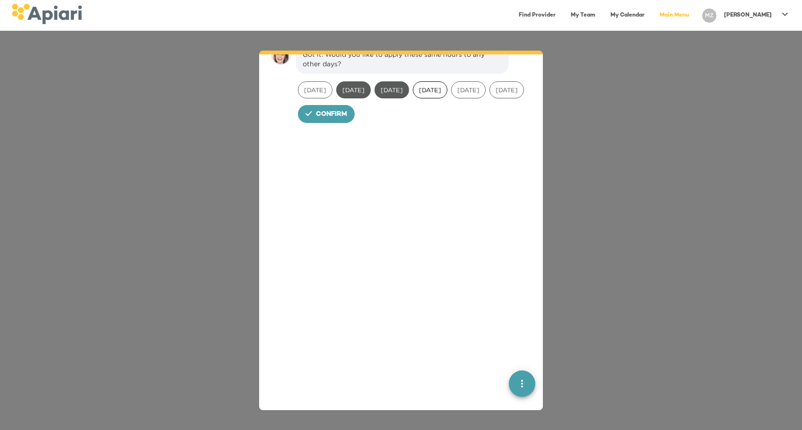
click at [444, 95] on span "[DATE]" at bounding box center [430, 90] width 34 height 9
click at [485, 95] on span "[DATE]" at bounding box center [468, 90] width 34 height 9
click at [329, 123] on button "21D33A33-32E5-4B60-AC6D-4B2F28DBB9C0 Created with sketchtool. Confirm" at bounding box center [326, 114] width 57 height 18
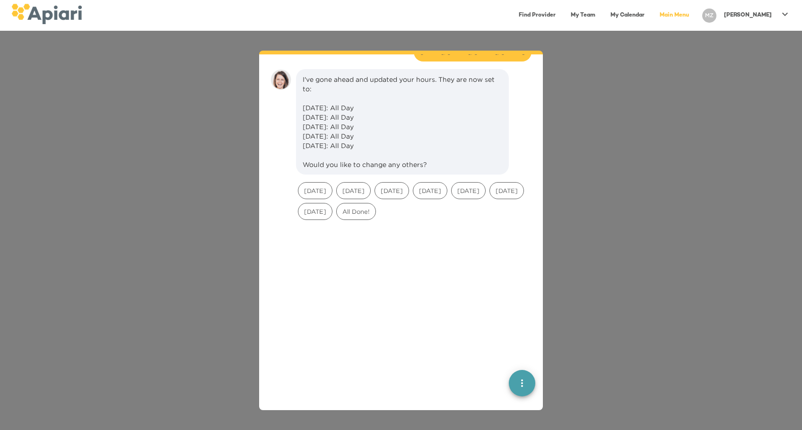
scroll to position [485, 0]
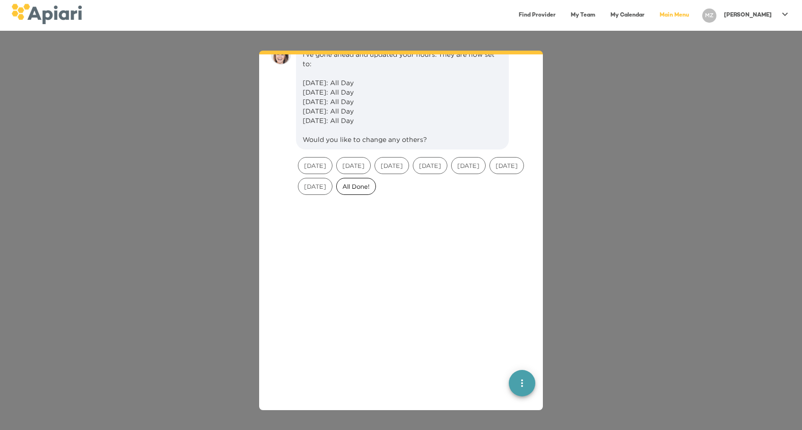
click at [376, 193] on div "All Done!" at bounding box center [356, 186] width 40 height 17
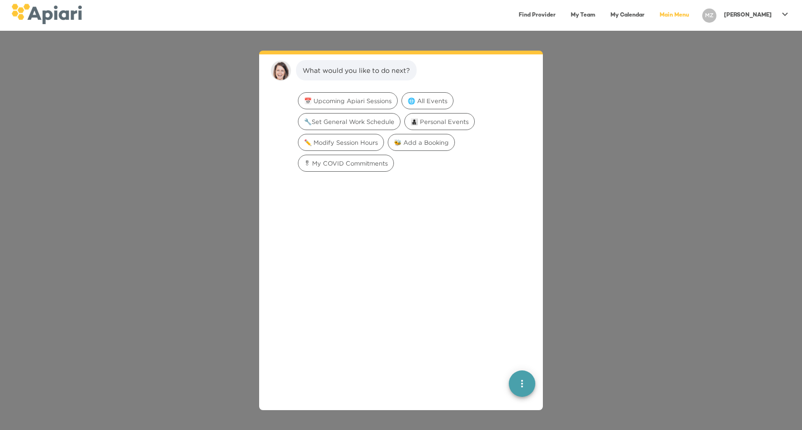
scroll to position [625, 0]
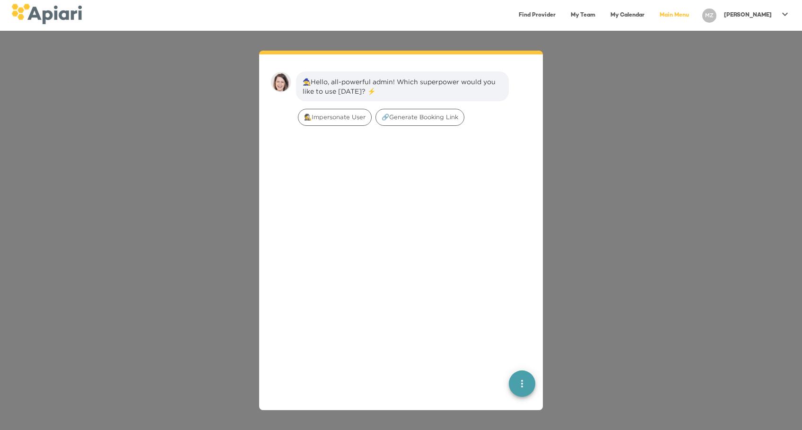
scroll to position [13, 0]
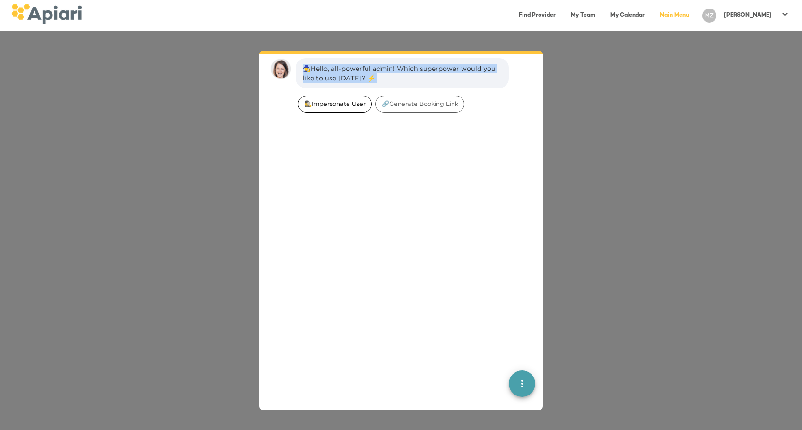
drag, startPoint x: 284, startPoint y: 68, endPoint x: 312, endPoint y: 95, distance: 39.1
click at [312, 95] on div "🧙Hello, all-powerful admin! Which superpower would you like to use today? ⚡️ 🕵️…" at bounding box center [401, 230] width 284 height 359
click at [312, 95] on div "🕵️‍Impersonate User" at bounding box center [335, 103] width 74 height 17
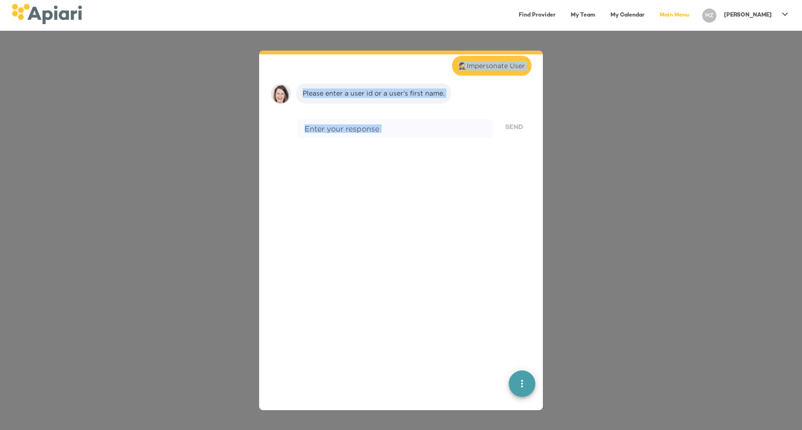
scroll to position [78, 0]
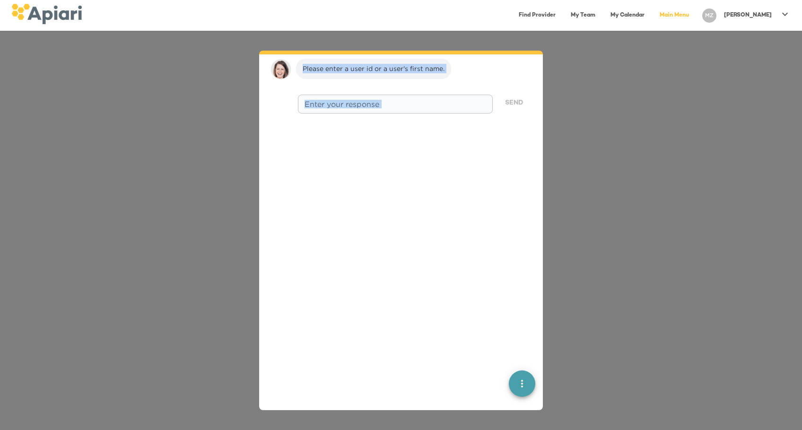
click at [315, 108] on div "* Enter your response" at bounding box center [395, 104] width 195 height 19
paste textarea "*****"
type textarea "*****"
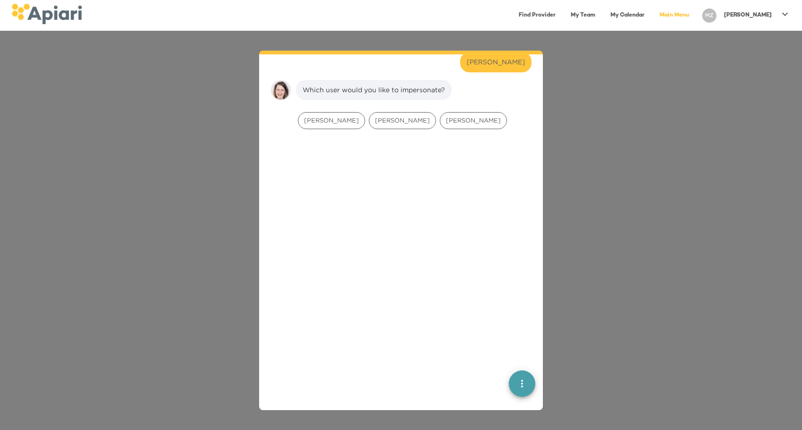
scroll to position [138, 0]
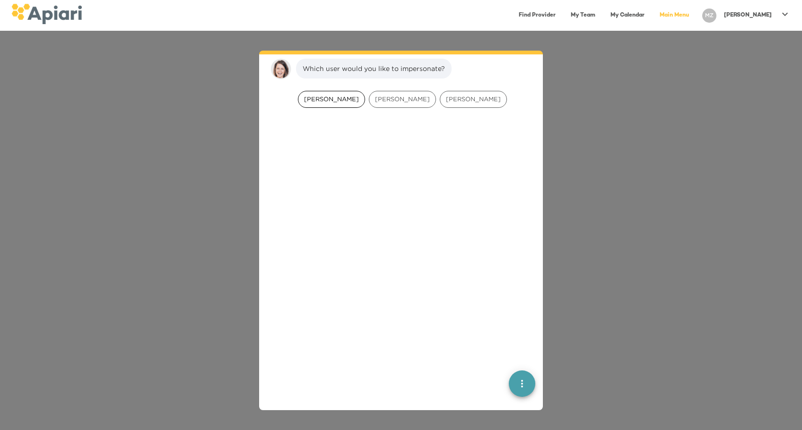
click at [328, 99] on span "Peggy Yeboah" at bounding box center [331, 99] width 66 height 9
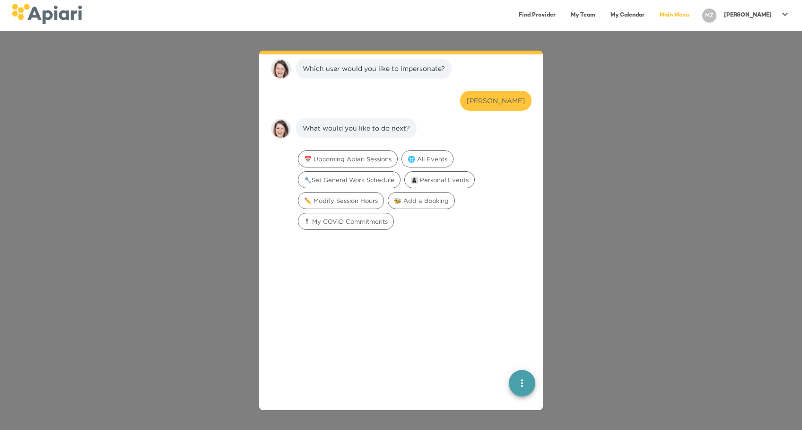
scroll to position [197, 0]
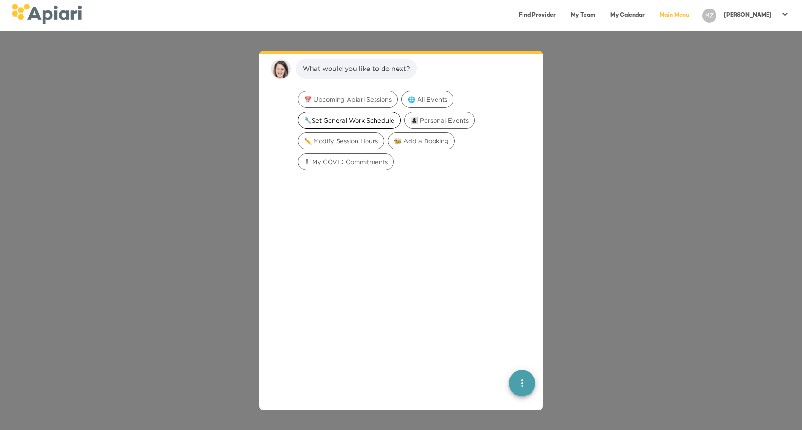
click at [332, 122] on span "🔧Set General Work Schedule" at bounding box center [349, 120] width 102 height 9
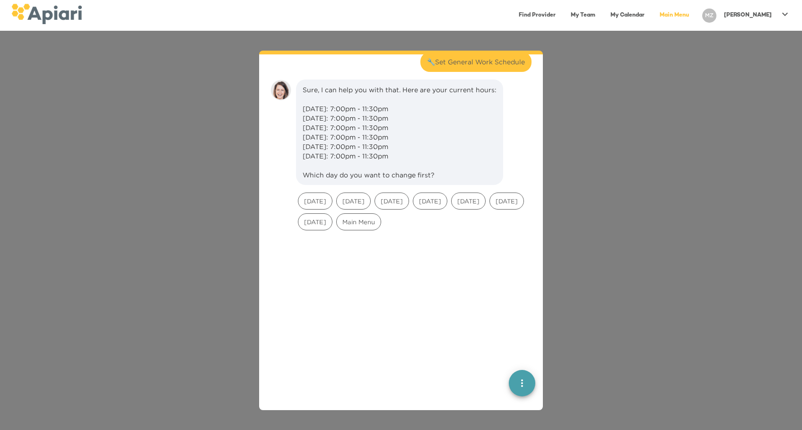
scroll to position [257, 0]
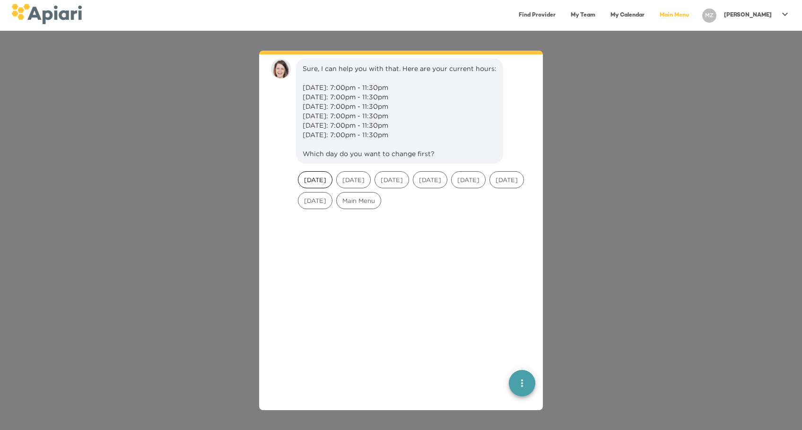
click at [320, 181] on div "Sunday" at bounding box center [315, 179] width 35 height 17
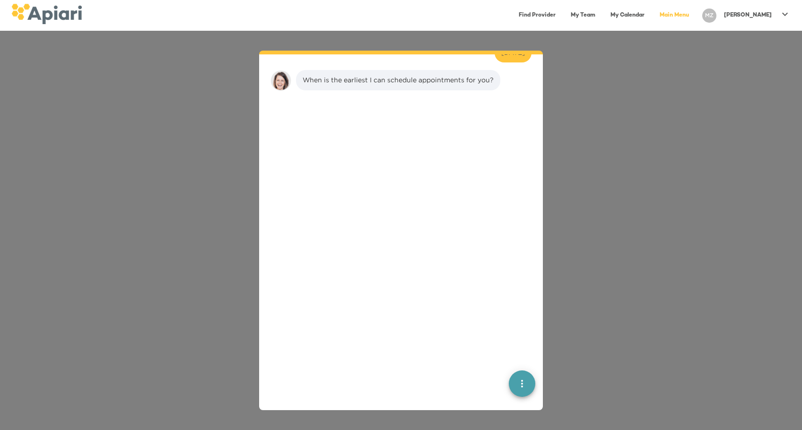
scroll to position [407, 0]
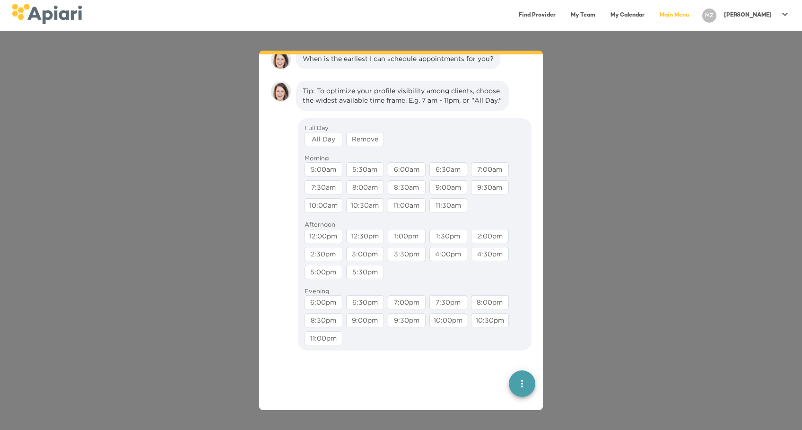
click at [325, 146] on div "All Day" at bounding box center [323, 139] width 38 height 14
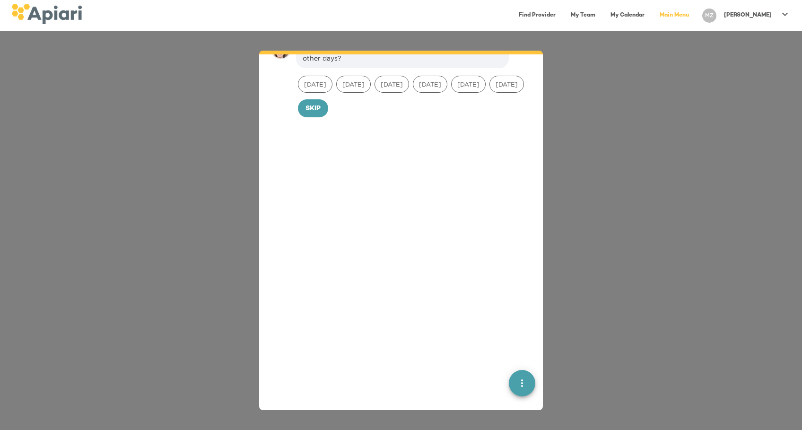
scroll to position [518, 0]
click at [317, 85] on span "Monday" at bounding box center [315, 80] width 34 height 9
click at [347, 85] on span "Tuesday" at bounding box center [354, 80] width 34 height 9
click at [392, 85] on span "Wednesday" at bounding box center [392, 80] width 34 height 9
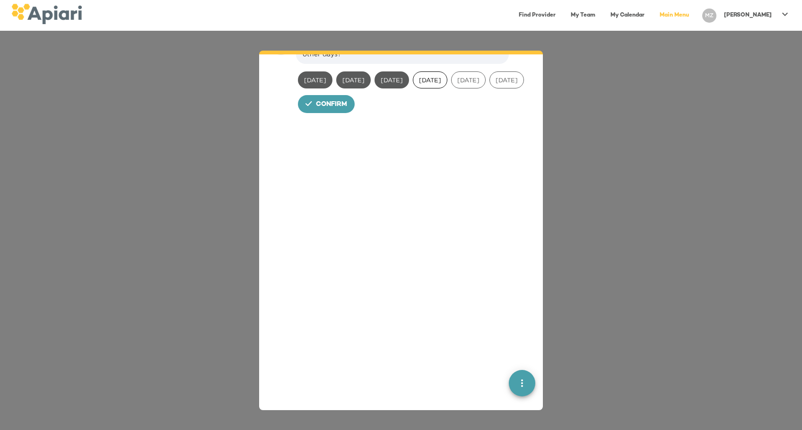
click at [447, 85] on span "Thursday" at bounding box center [430, 80] width 34 height 9
click at [485, 85] on span "Friday" at bounding box center [468, 80] width 34 height 9
click at [489, 88] on div "Saturday" at bounding box center [506, 79] width 35 height 17
click at [334, 117] on div "Got it. Would you like to apply these same hours to any other days? Monday Tues…" at bounding box center [401, 74] width 268 height 86
click at [340, 111] on span "Confirm" at bounding box center [331, 105] width 31 height 12
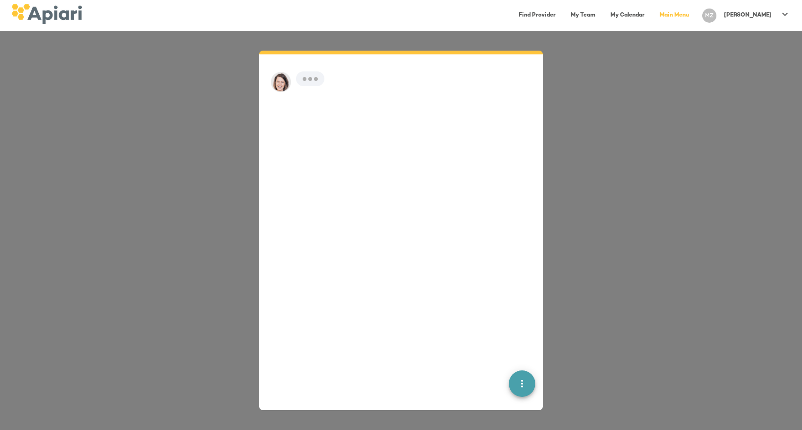
scroll to position [13, 0]
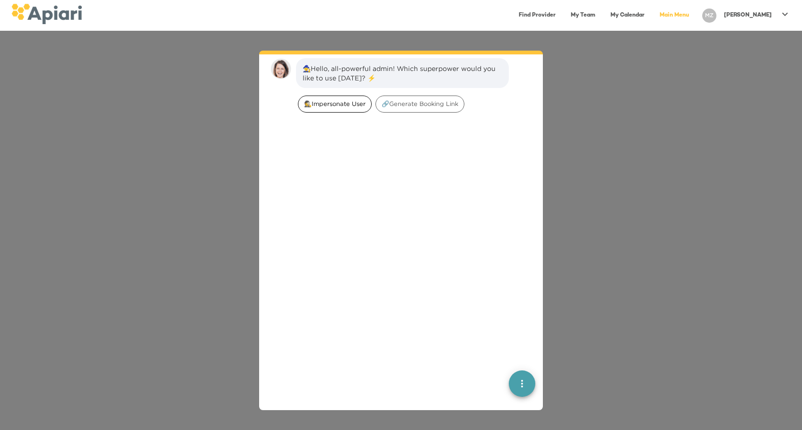
click at [320, 109] on div "🕵️‍Impersonate User" at bounding box center [335, 103] width 74 height 17
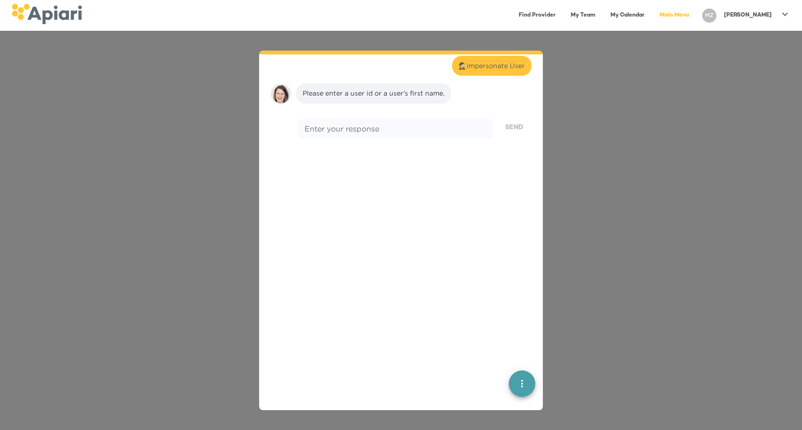
scroll to position [78, 0]
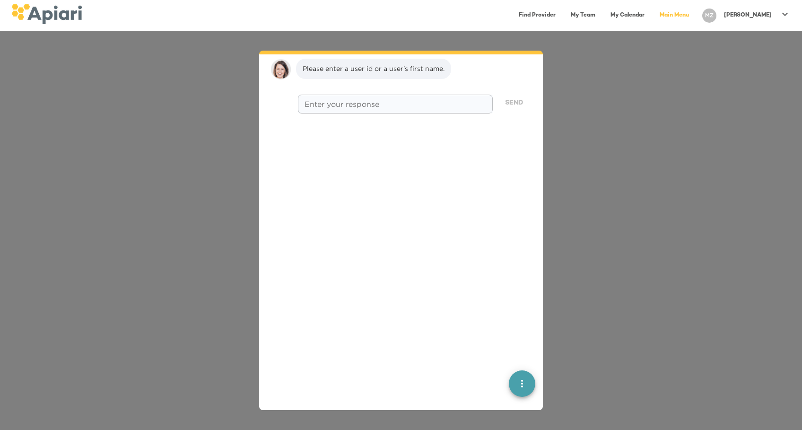
click at [322, 108] on div "* Enter your response" at bounding box center [395, 104] width 195 height 19
paste textarea "*******"
type textarea "*******"
click at [505, 97] on span "Send" at bounding box center [514, 103] width 18 height 12
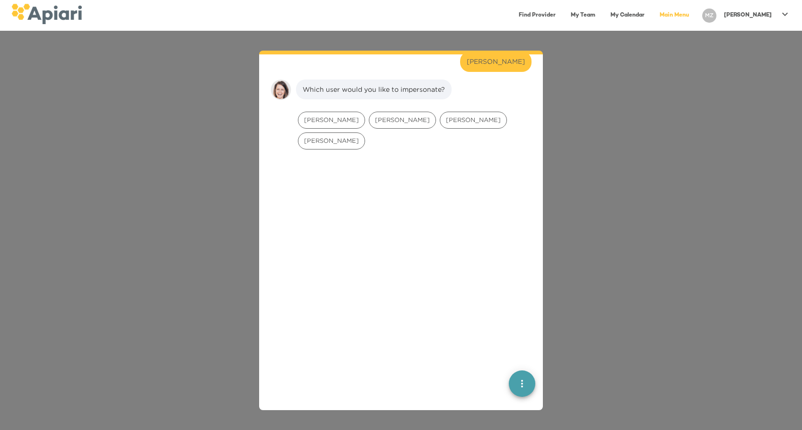
scroll to position [138, 0]
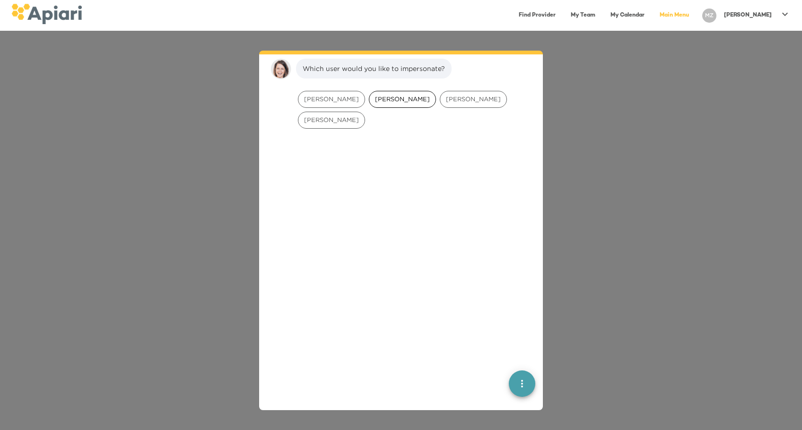
click at [401, 96] on span "Shelley Kennedy" at bounding box center [402, 99] width 66 height 9
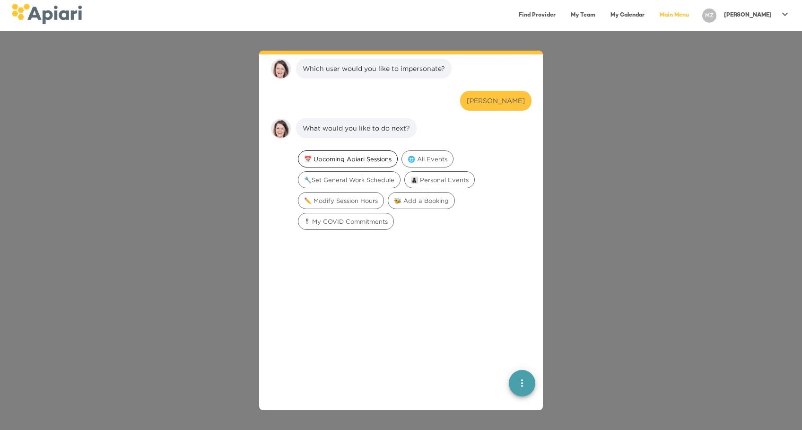
scroll to position [197, 0]
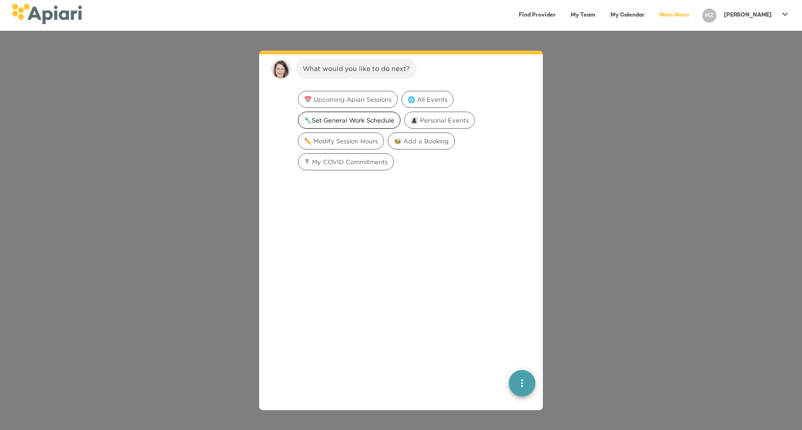
click at [345, 112] on div "🔧Set General Work Schedule" at bounding box center [349, 120] width 103 height 17
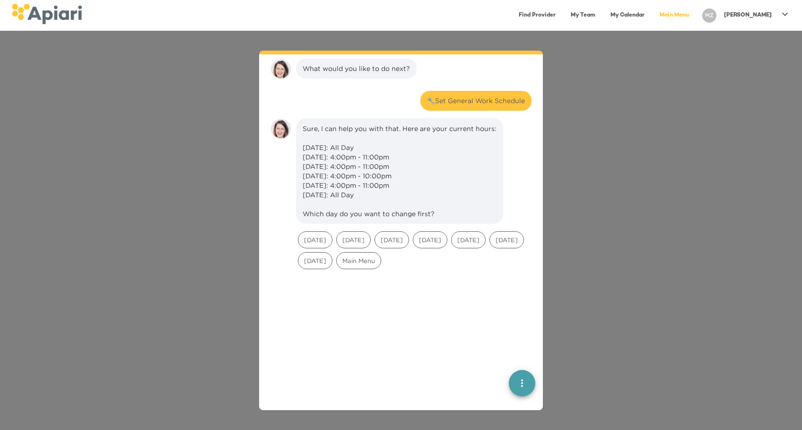
scroll to position [257, 0]
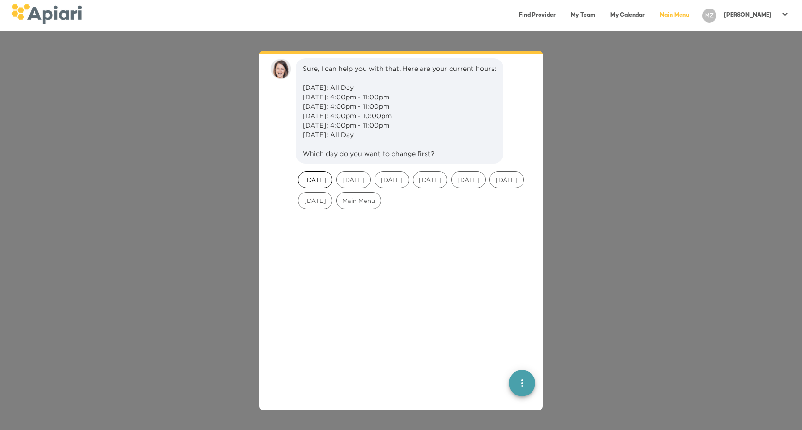
click at [310, 184] on span "[DATE]" at bounding box center [315, 179] width 34 height 9
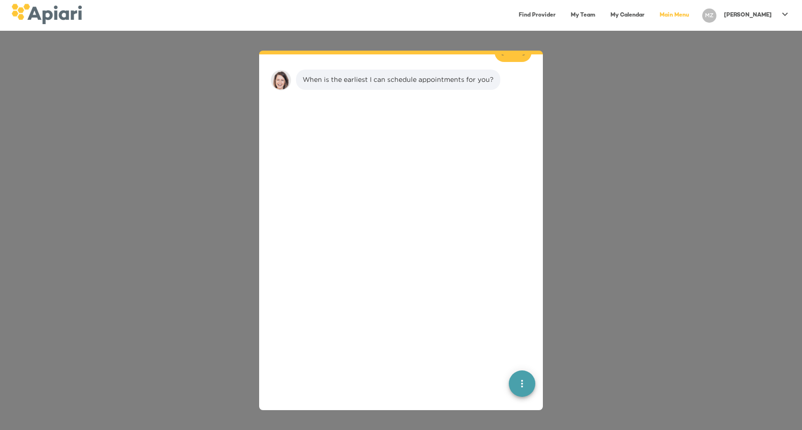
scroll to position [407, 0]
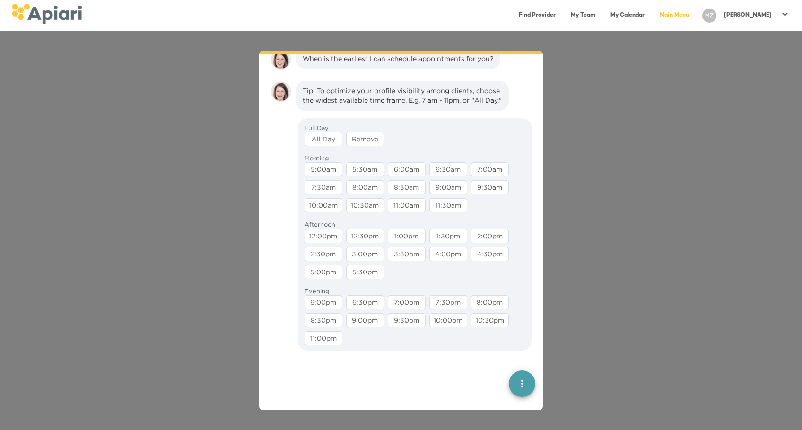
click at [329, 146] on div "All Day" at bounding box center [323, 139] width 38 height 14
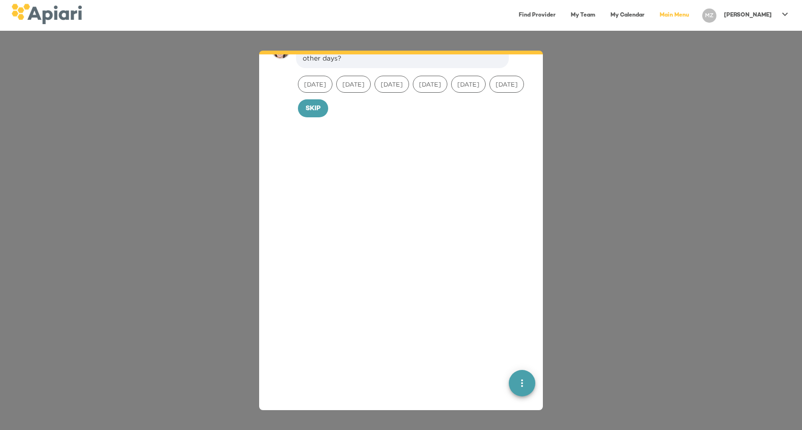
scroll to position [518, 0]
click at [350, 85] on span "[DATE]" at bounding box center [354, 80] width 34 height 9
click at [405, 88] on div "[DATE]" at bounding box center [391, 79] width 35 height 17
click at [443, 85] on span "[DATE]" at bounding box center [430, 80] width 34 height 9
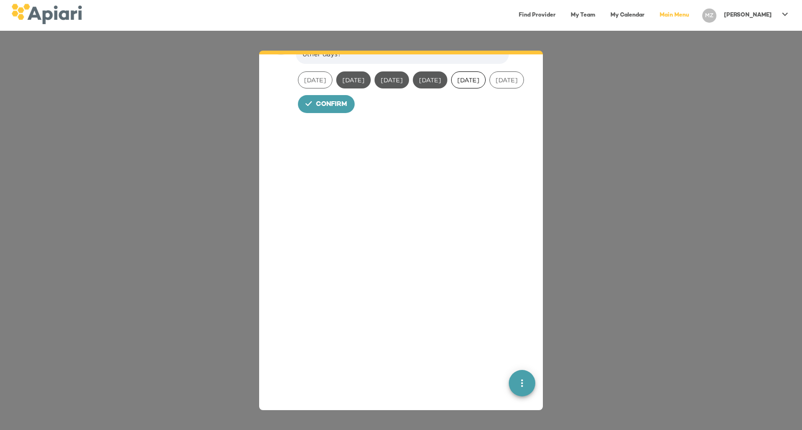
click at [485, 85] on span "[DATE]" at bounding box center [468, 80] width 34 height 9
click at [490, 85] on span "[DATE]" at bounding box center [507, 80] width 34 height 9
click at [317, 85] on span "[DATE]" at bounding box center [315, 80] width 34 height 9
click at [328, 111] on span "Confirm" at bounding box center [331, 105] width 31 height 12
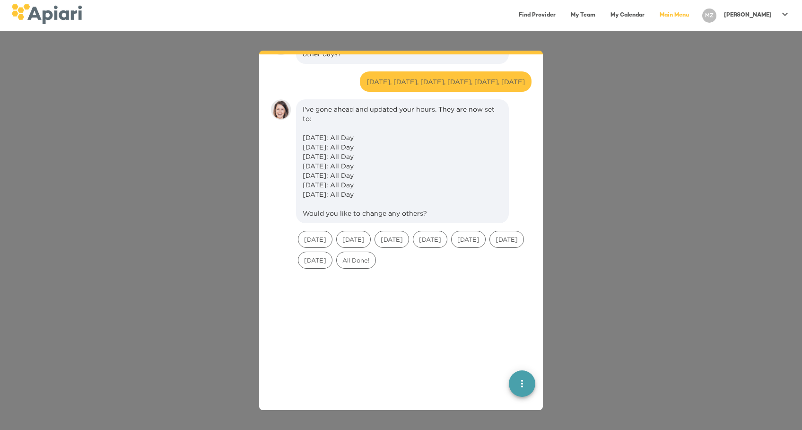
scroll to position [582, 0]
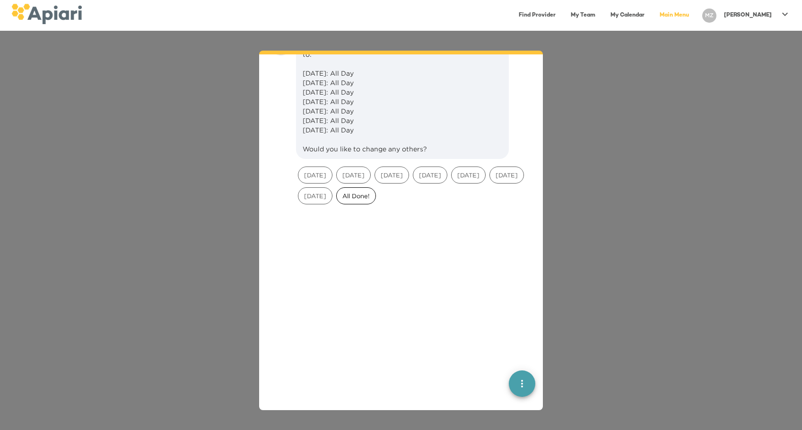
click at [376, 204] on div "All Done!" at bounding box center [356, 195] width 40 height 17
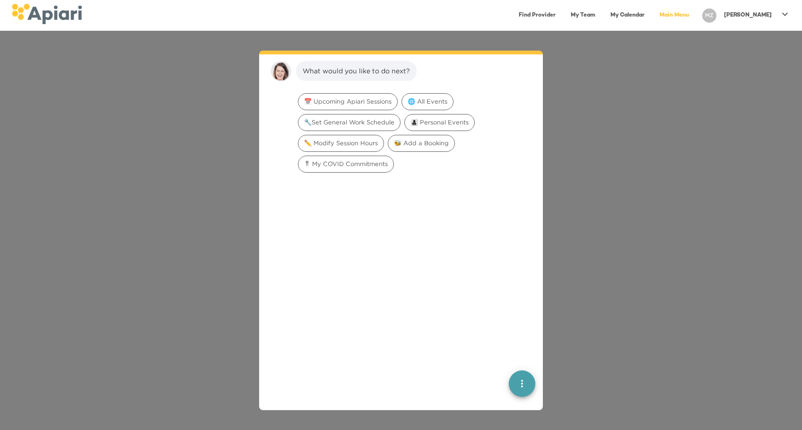
scroll to position [742, 0]
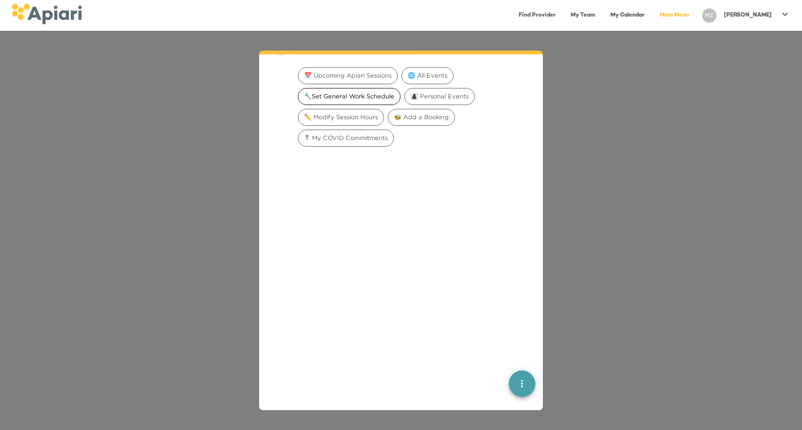
click at [371, 101] on span "🔧Set General Work Schedule" at bounding box center [349, 96] width 102 height 9
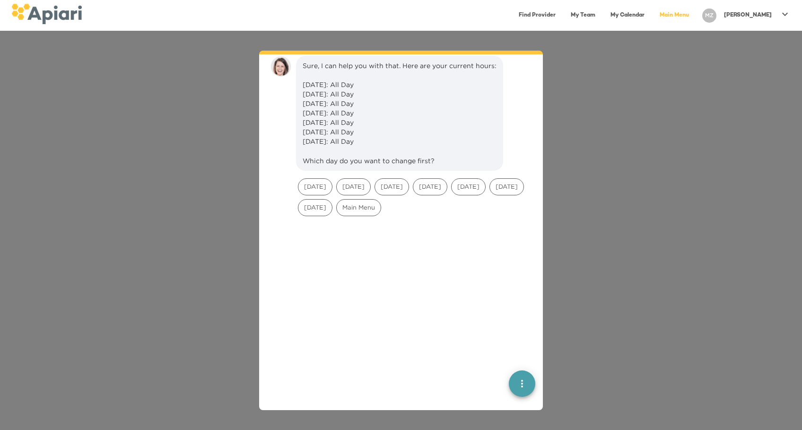
scroll to position [802, 0]
